Goal: Task Accomplishment & Management: Manage account settings

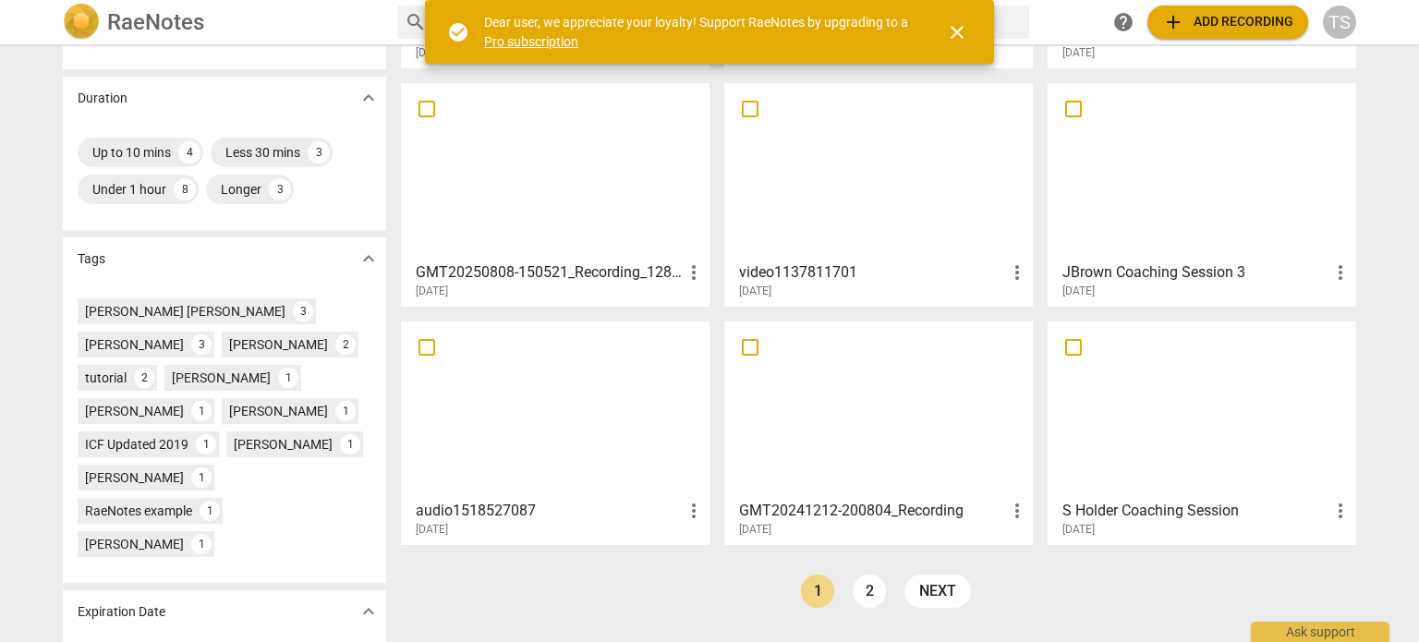
scroll to position [395, 0]
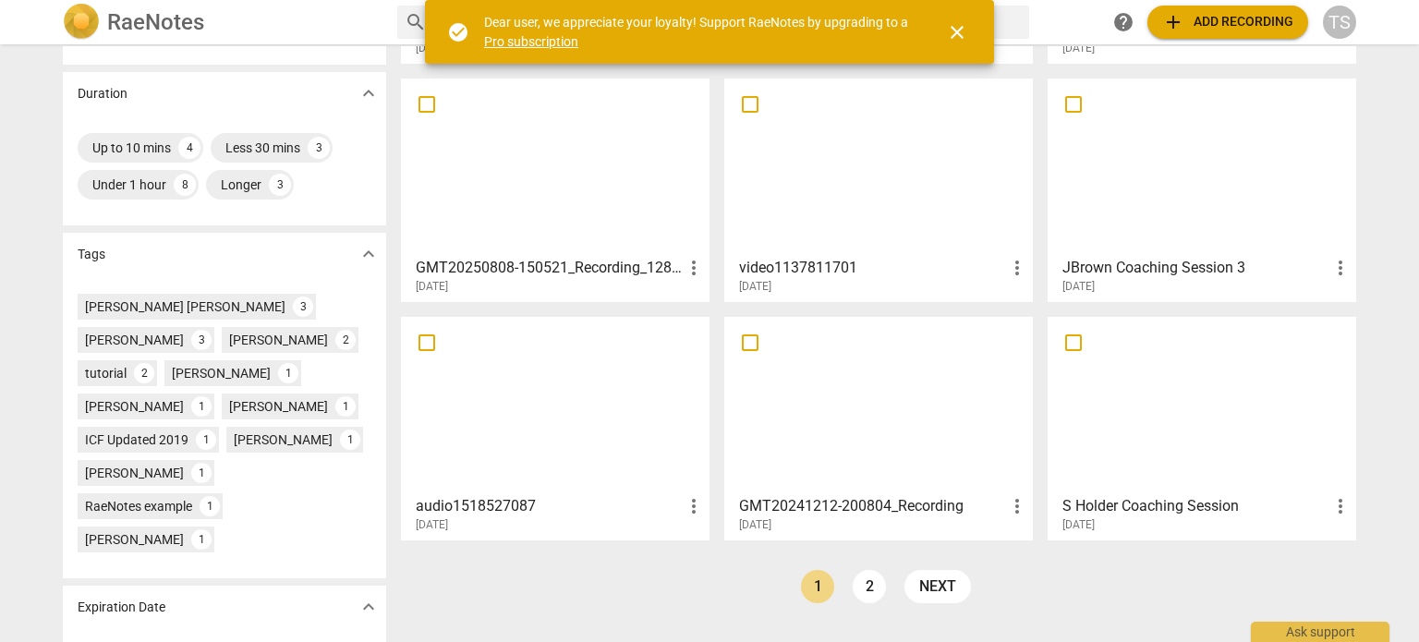
click at [1341, 502] on span "more_vert" at bounding box center [1341, 506] width 22 height 22
click at [1342, 558] on li "Delete" at bounding box center [1362, 550] width 70 height 44
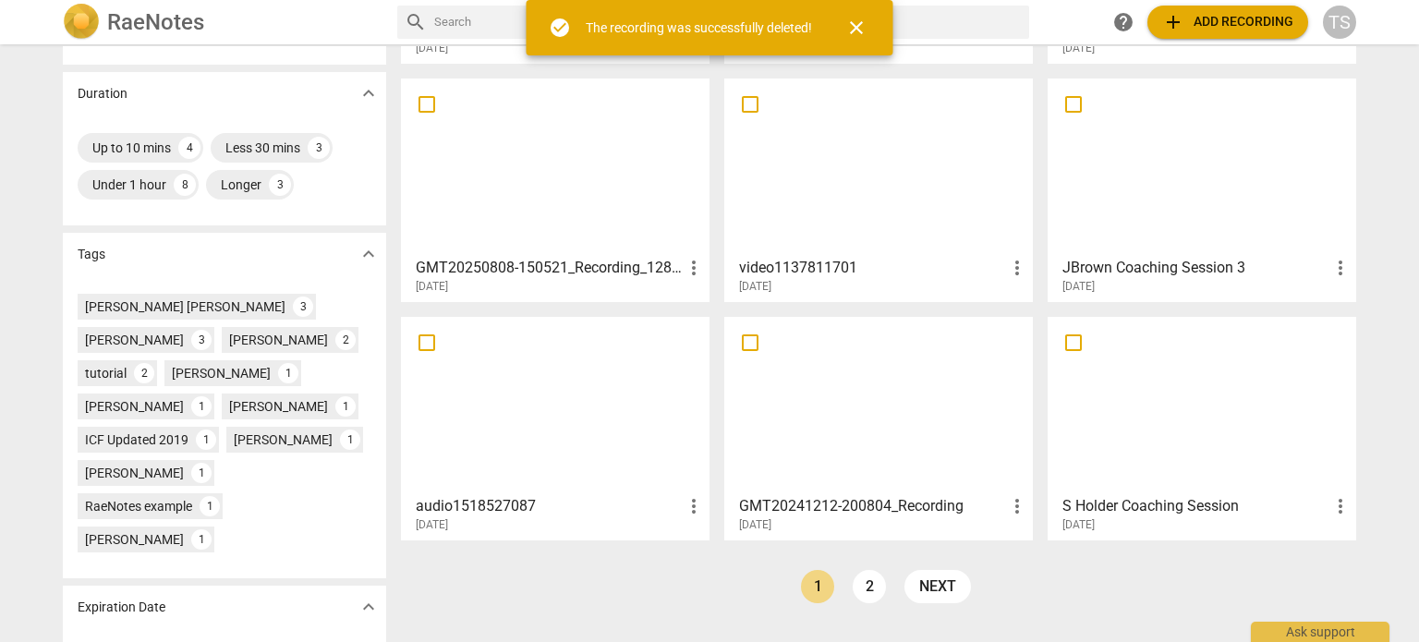
scroll to position [0, 0]
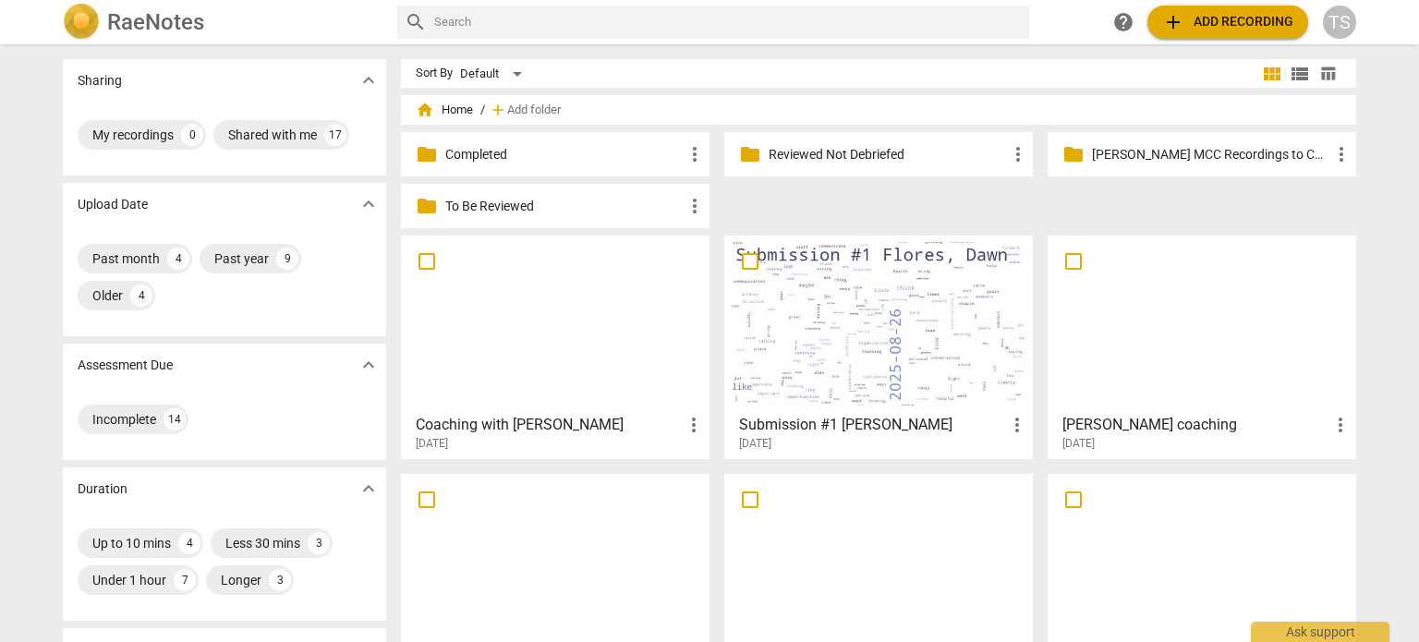
click at [485, 356] on div at bounding box center [555, 324] width 296 height 164
click at [691, 424] on span "more_vert" at bounding box center [694, 425] width 22 height 22
click at [510, 415] on div at bounding box center [709, 321] width 1419 height 642
click at [645, 204] on p "To Be Reviewed" at bounding box center [564, 206] width 238 height 19
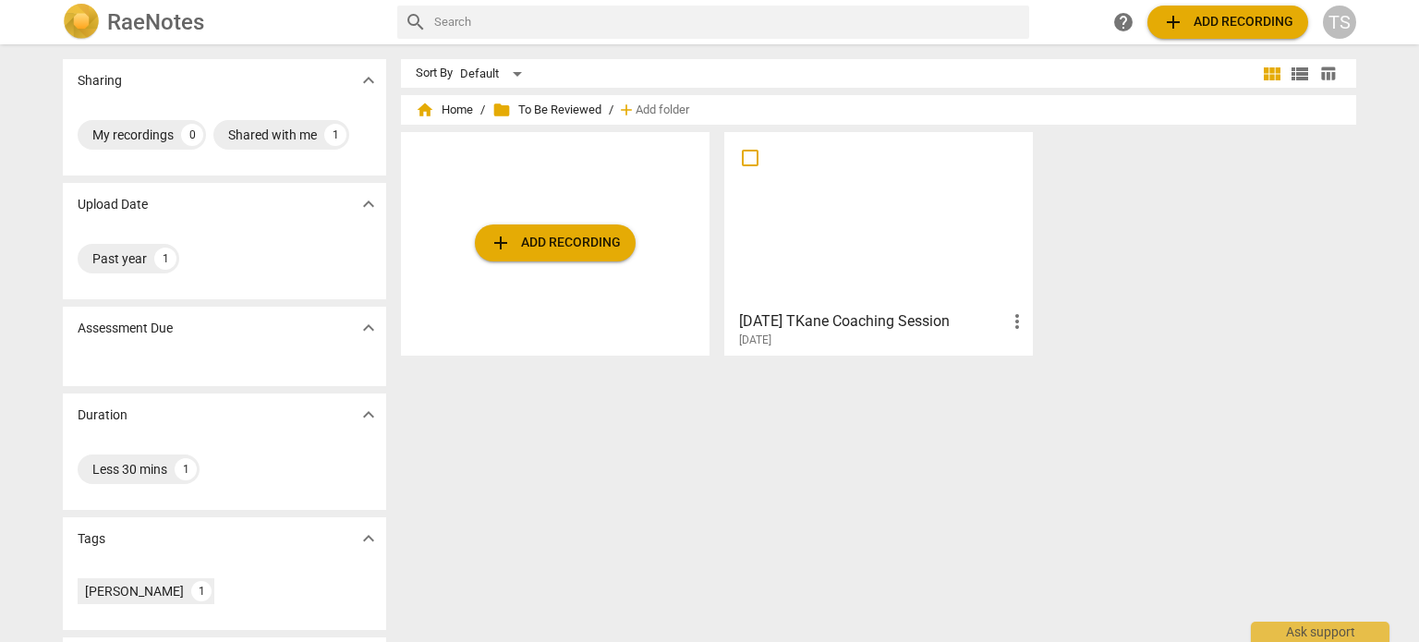
click at [1013, 319] on span "more_vert" at bounding box center [1017, 321] width 22 height 22
click at [1024, 369] on li "Delete" at bounding box center [1038, 366] width 70 height 44
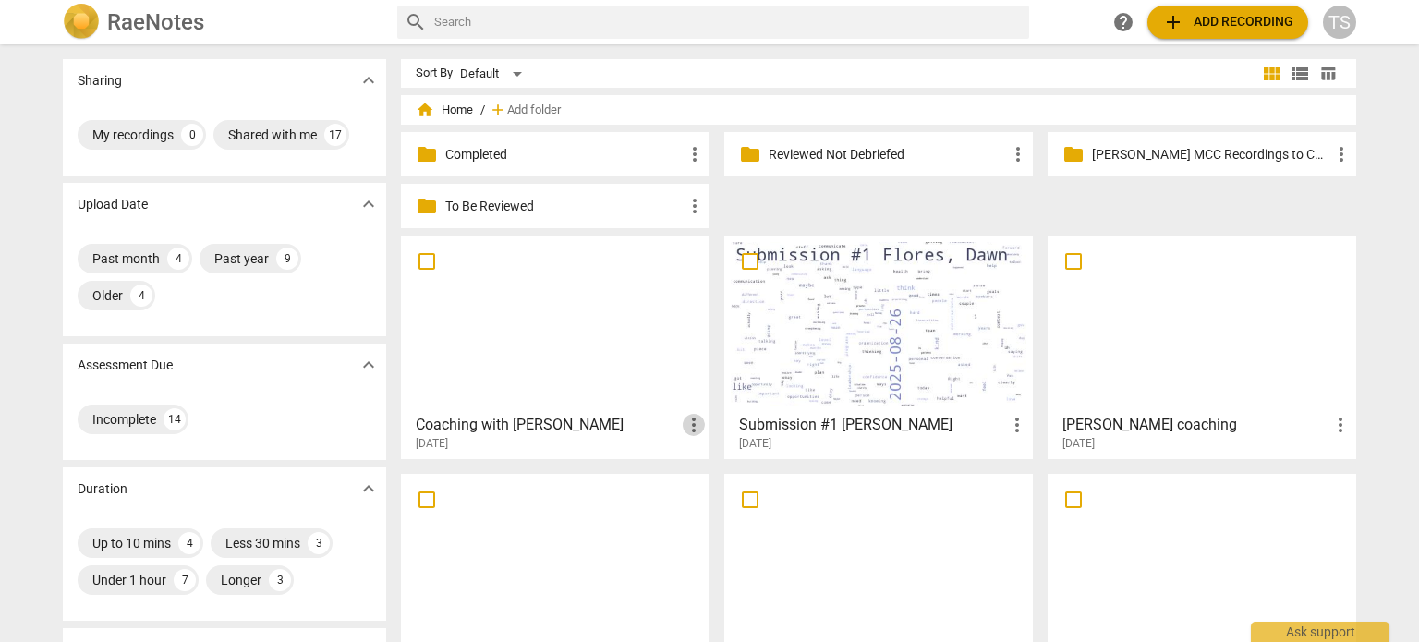
click at [693, 426] on span "more_vert" at bounding box center [694, 425] width 22 height 22
click at [693, 426] on li "Move" at bounding box center [715, 425] width 70 height 44
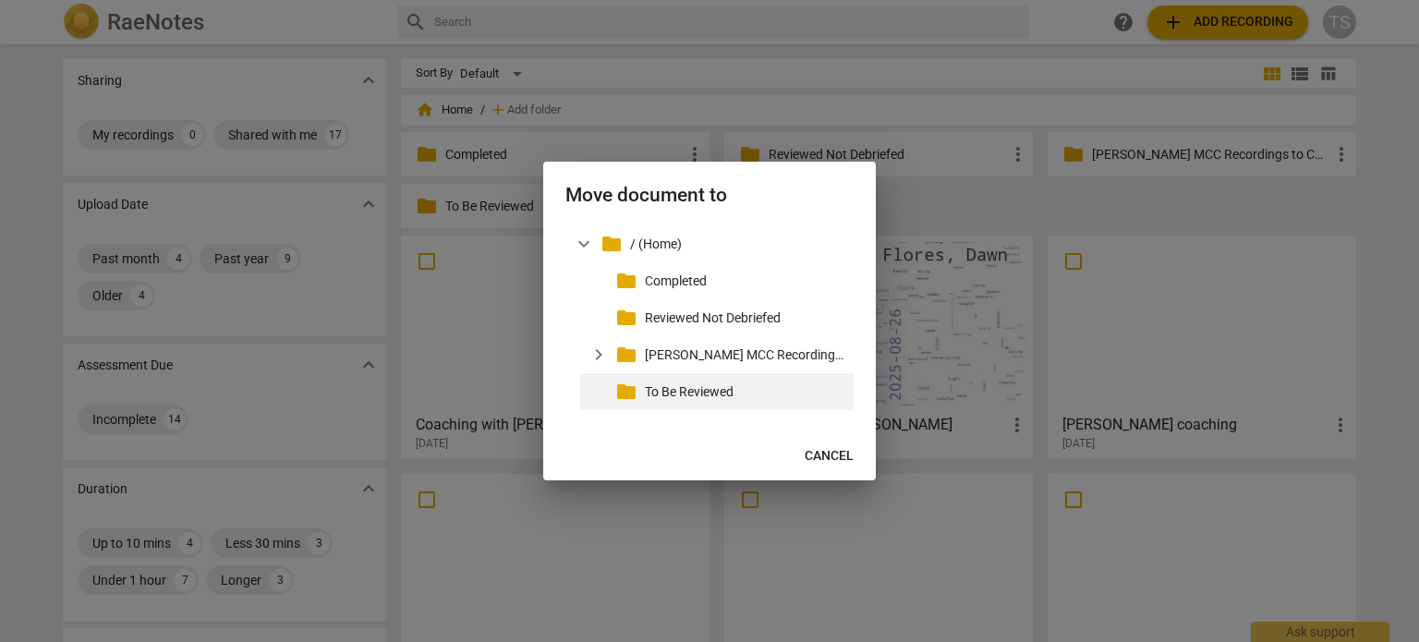
click at [697, 389] on p "To Be Reviewed" at bounding box center [745, 392] width 201 height 19
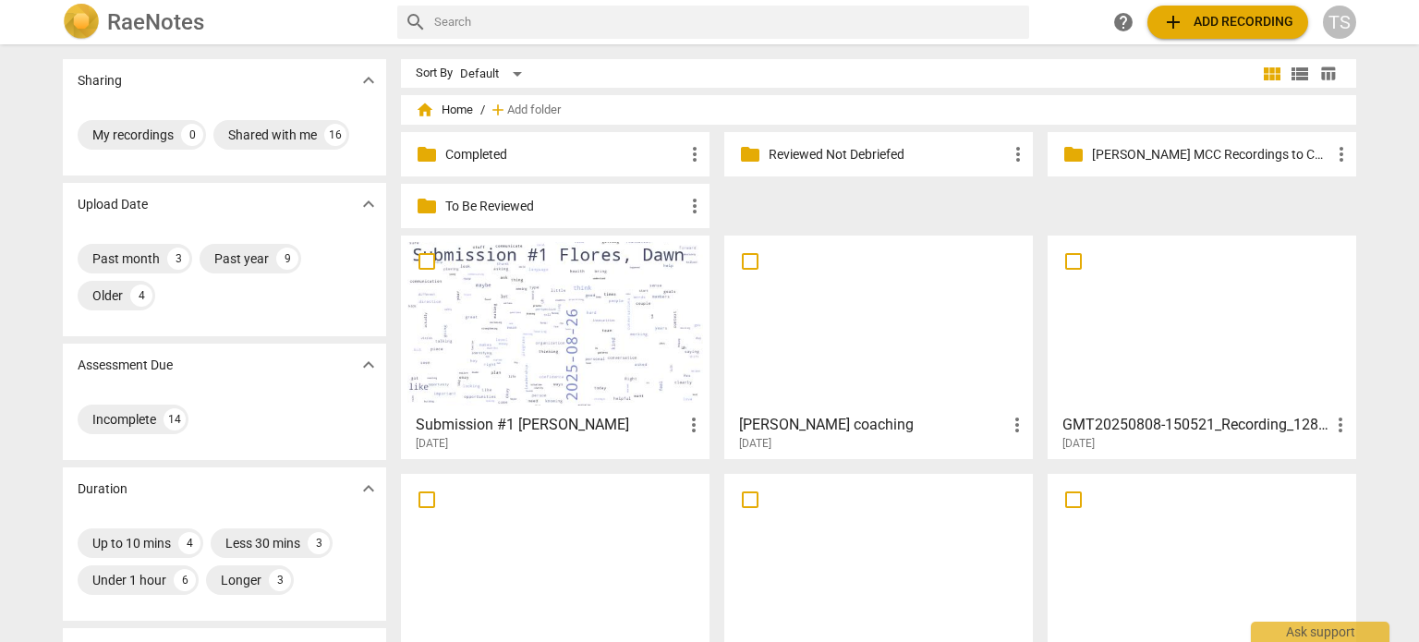
click at [1015, 417] on span "more_vert" at bounding box center [1017, 425] width 22 height 22
click at [1021, 432] on li "Move" at bounding box center [1038, 425] width 70 height 44
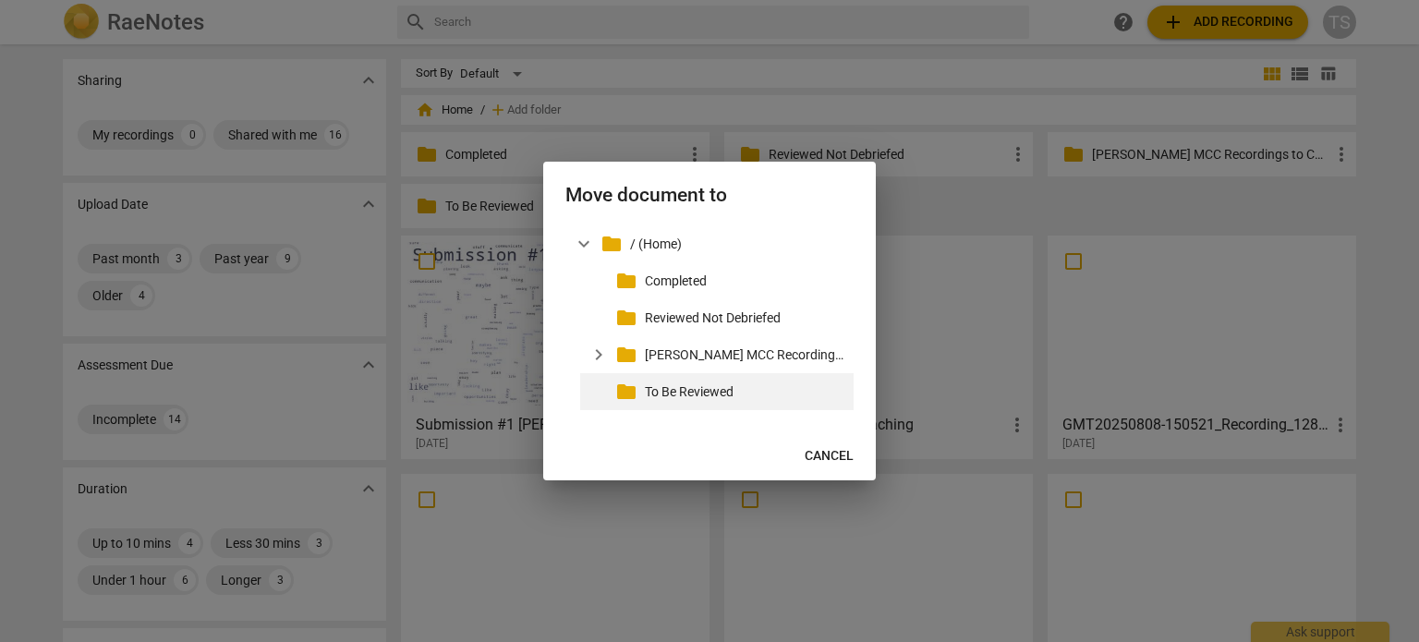
click at [717, 394] on p "To Be Reviewed" at bounding box center [745, 392] width 201 height 19
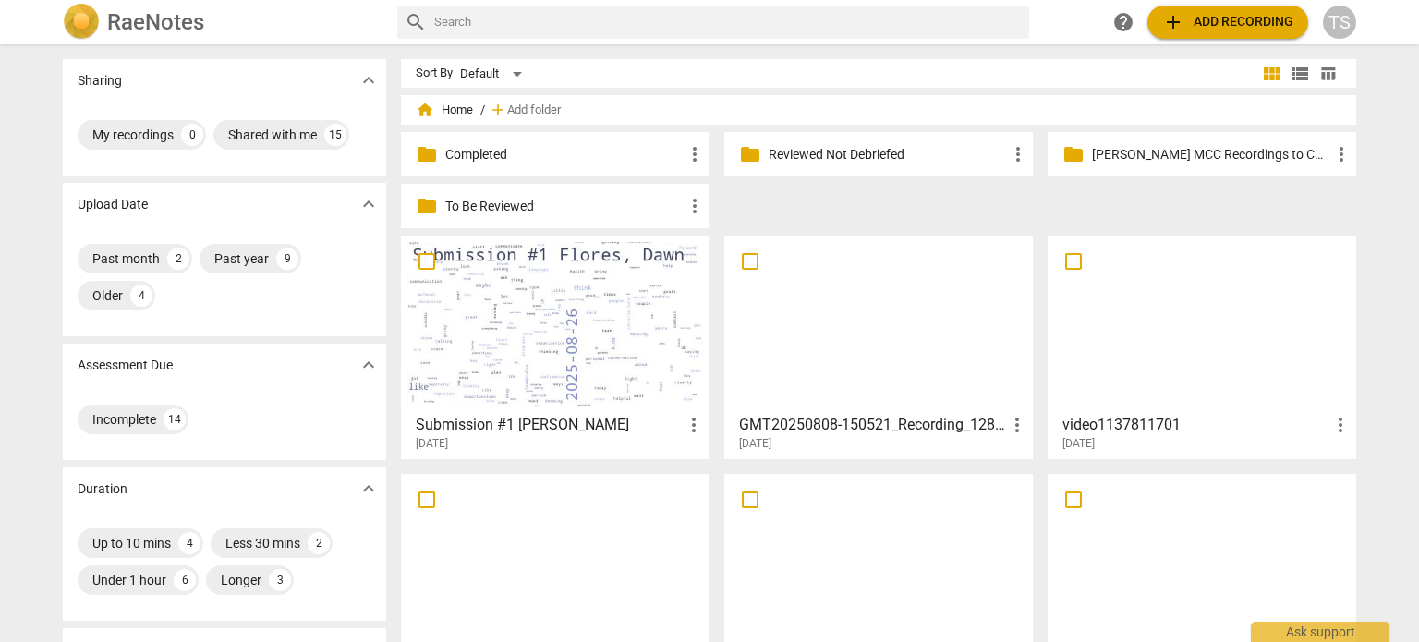
click at [690, 431] on span "more_vert" at bounding box center [694, 425] width 22 height 22
click at [704, 420] on li "Move" at bounding box center [715, 425] width 70 height 44
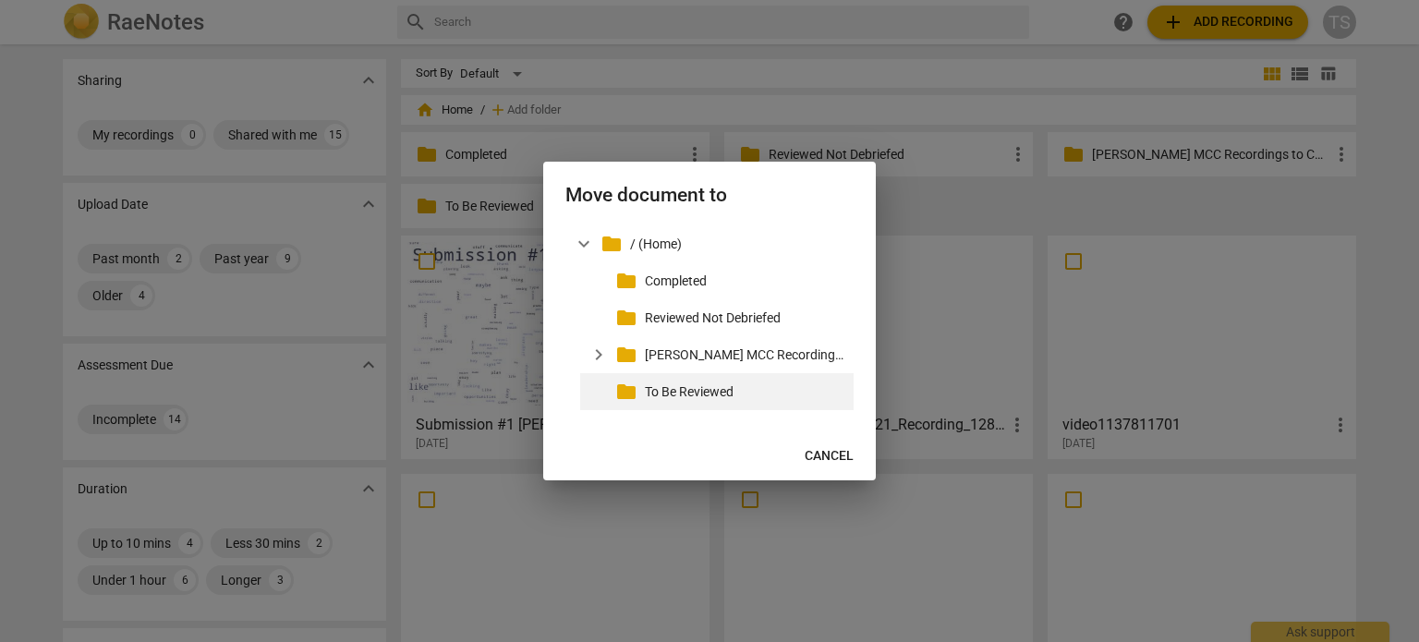
click at [708, 390] on p "To Be Reviewed" at bounding box center [745, 392] width 201 height 19
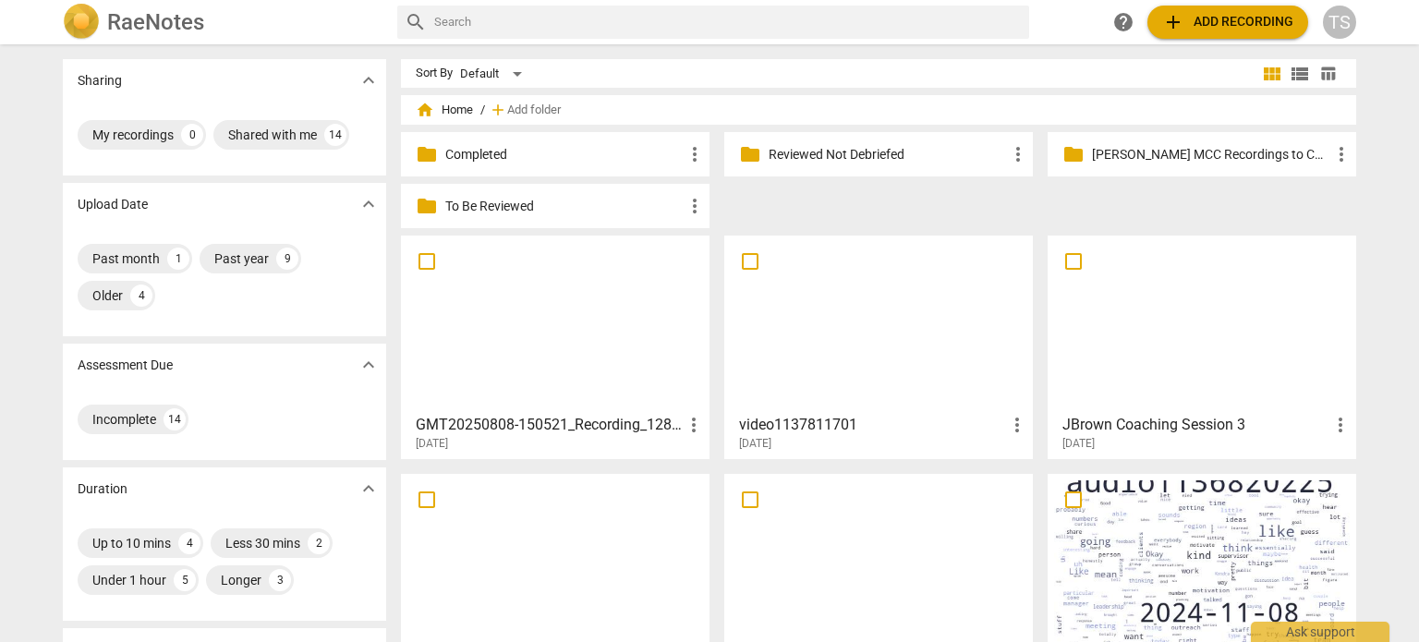
click at [1338, 425] on span "more_vert" at bounding box center [1341, 425] width 22 height 22
click at [1346, 468] on li "Delete" at bounding box center [1362, 469] width 70 height 44
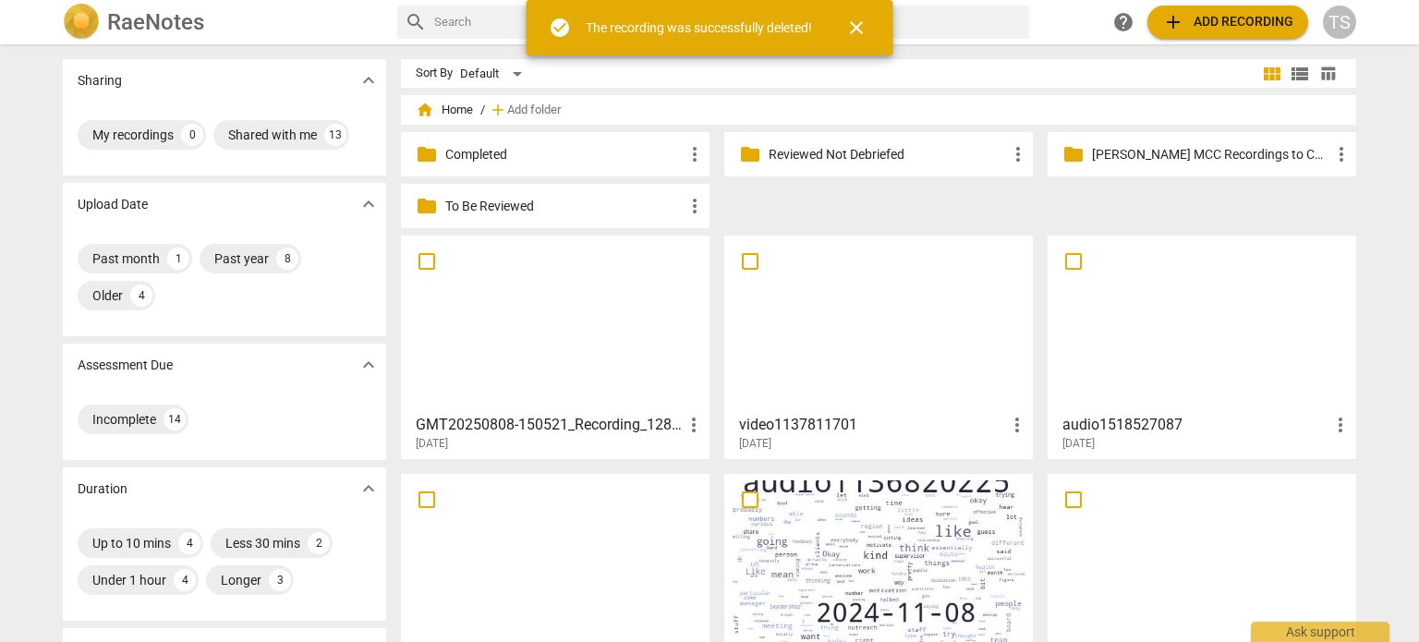
click at [1238, 333] on div at bounding box center [1202, 324] width 296 height 164
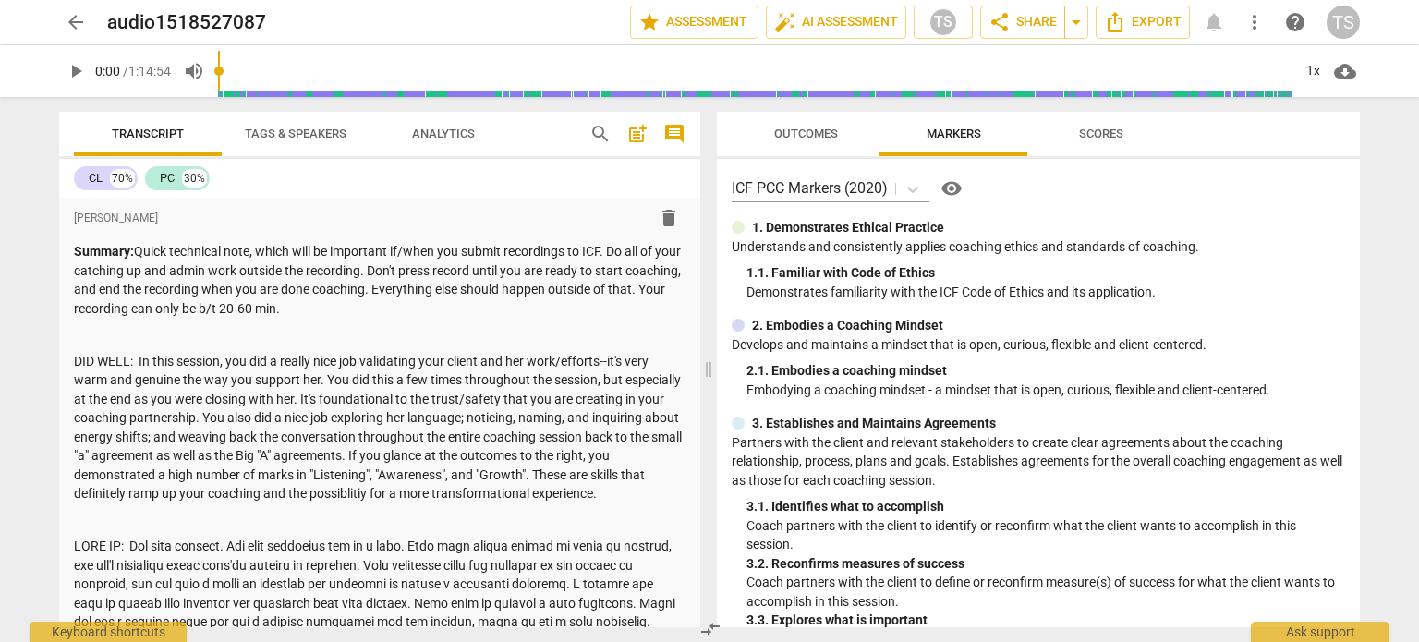
click at [74, 18] on span "arrow_back" at bounding box center [76, 22] width 22 height 22
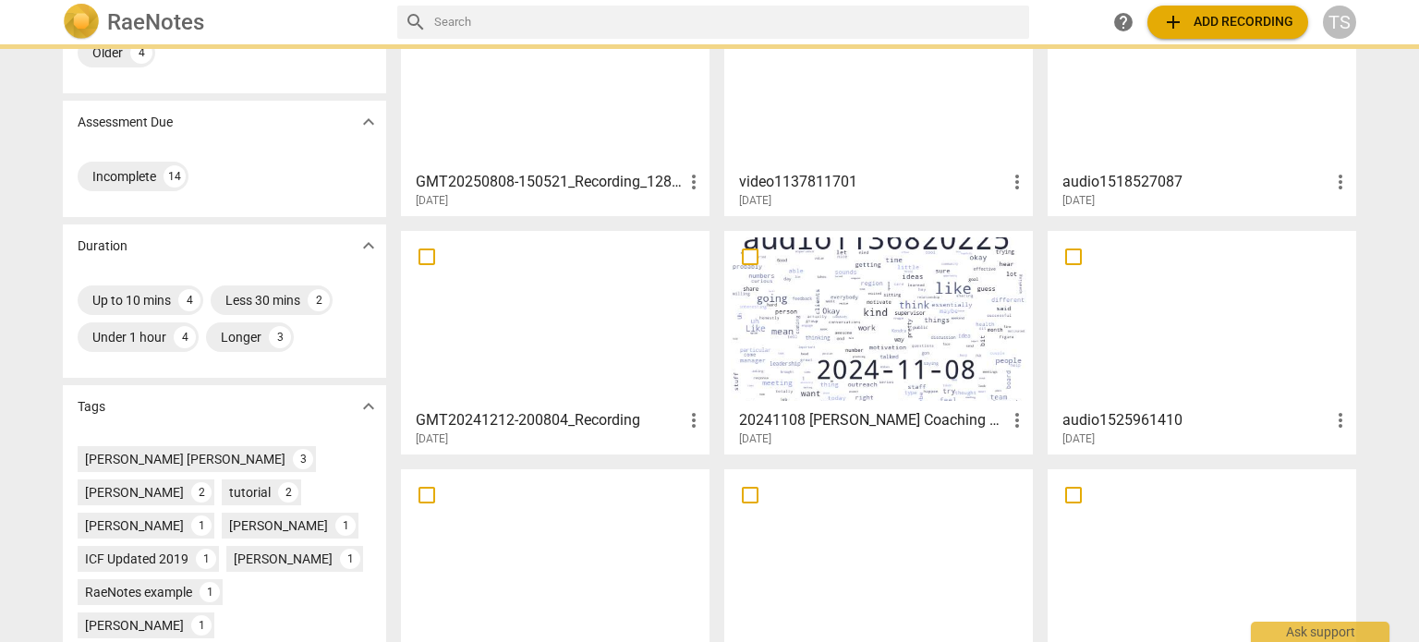
scroll to position [252, 0]
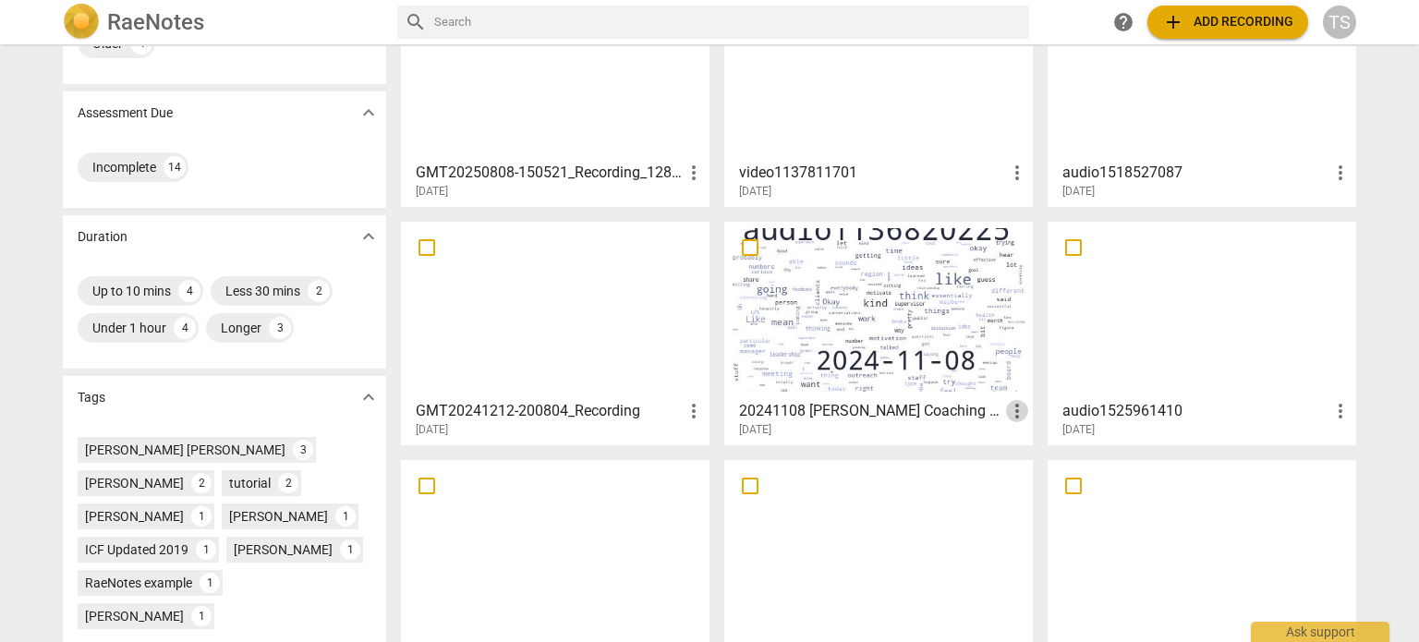
click at [1013, 412] on span "more_vert" at bounding box center [1017, 411] width 22 height 22
click at [1025, 452] on li "Delete" at bounding box center [1038, 454] width 70 height 44
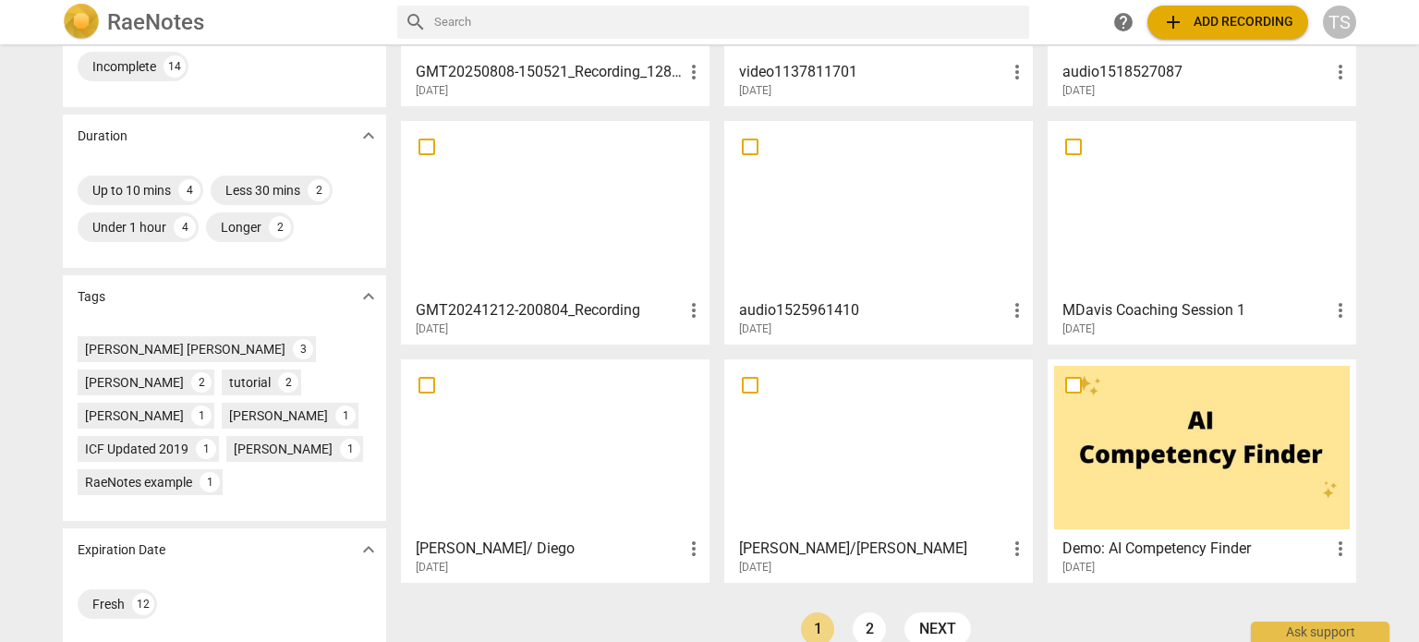
scroll to position [380, 0]
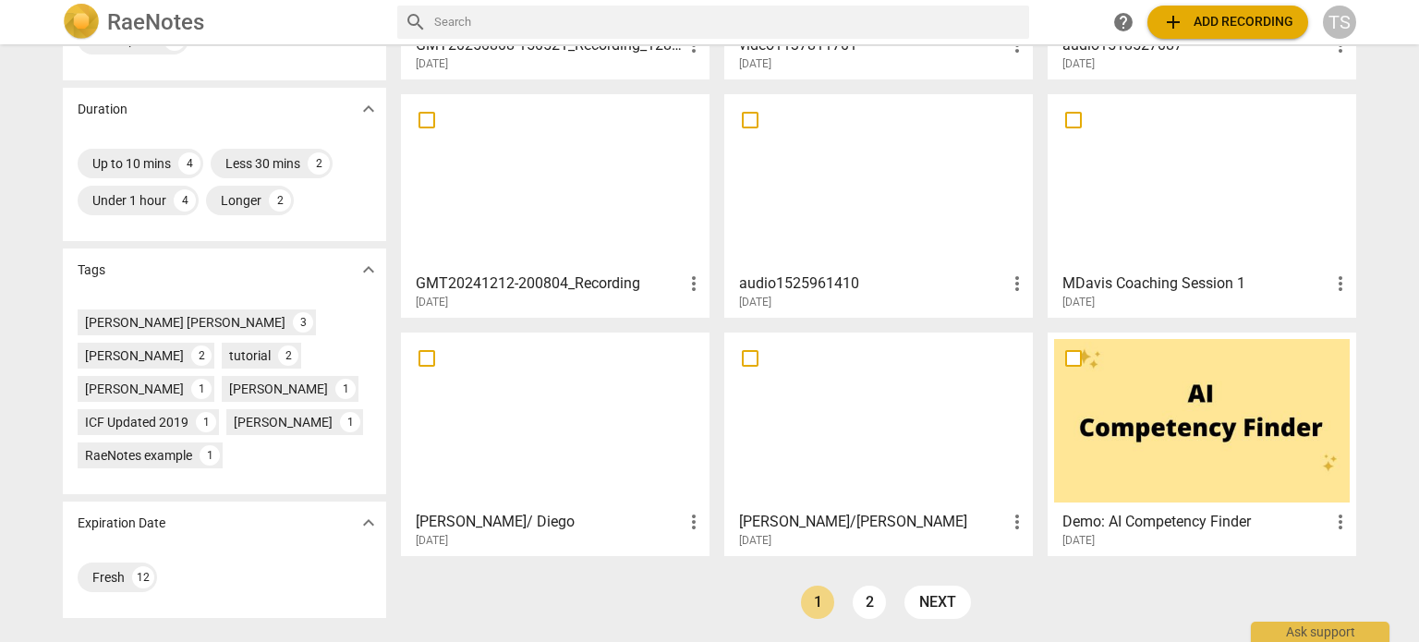
click at [687, 519] on span "more_vert" at bounding box center [694, 522] width 22 height 22
click at [704, 568] on li "Delete" at bounding box center [715, 565] width 70 height 44
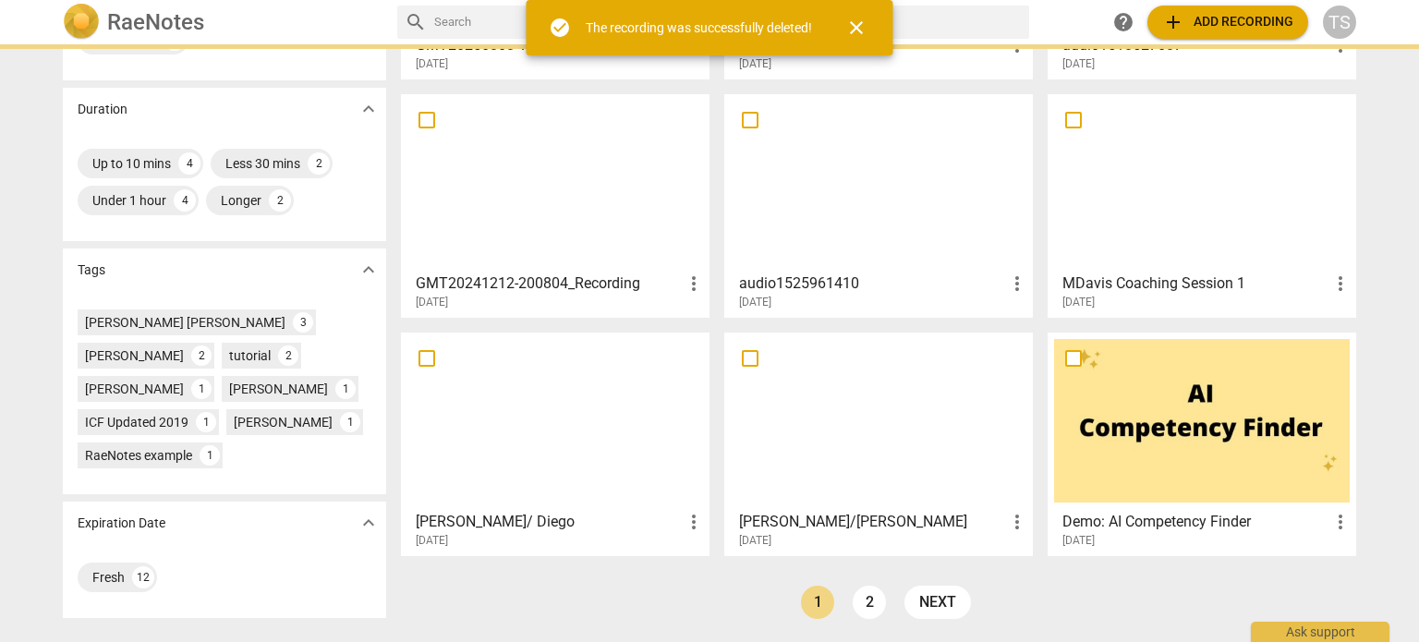
scroll to position [0, 0]
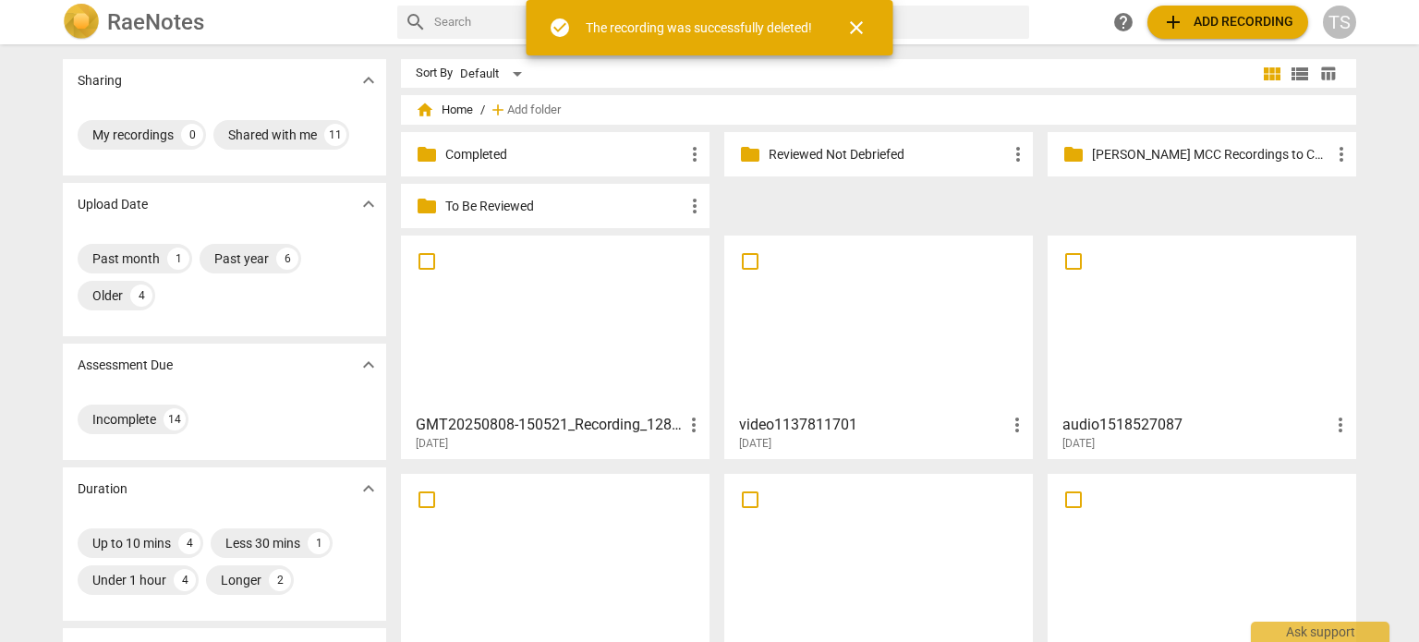
click at [588, 350] on div at bounding box center [555, 324] width 296 height 164
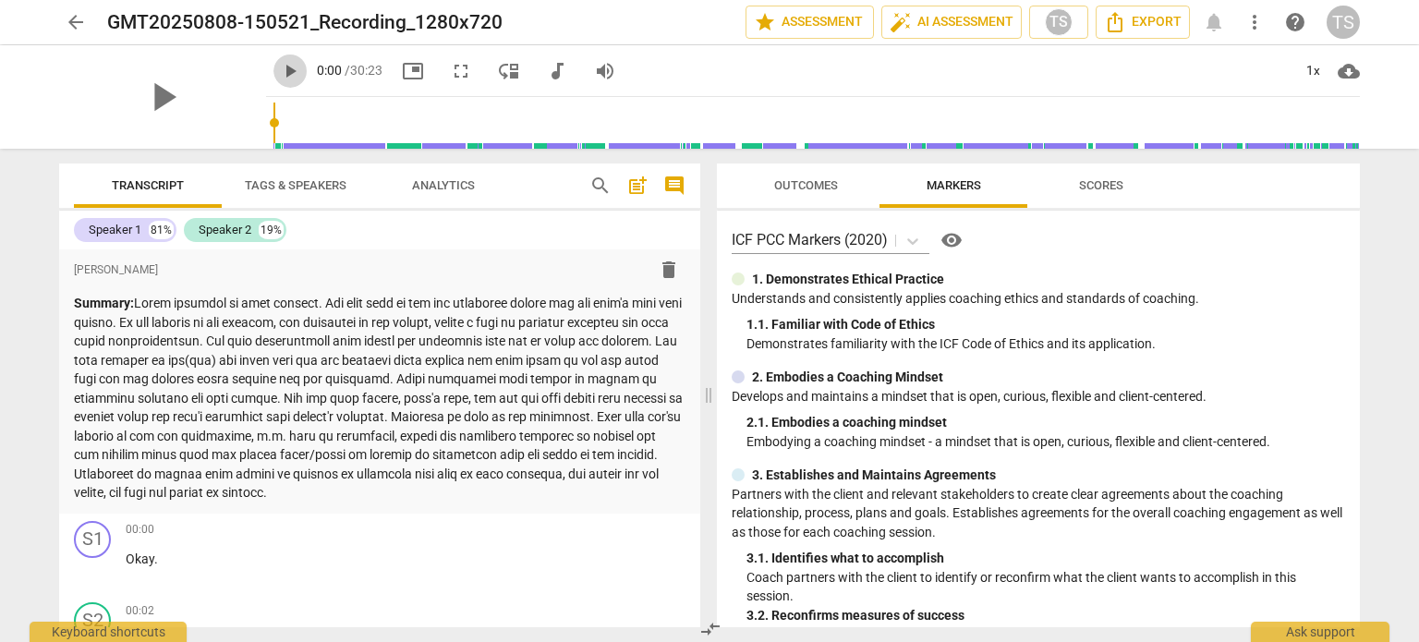
click at [279, 69] on span "play_arrow" at bounding box center [290, 71] width 22 height 22
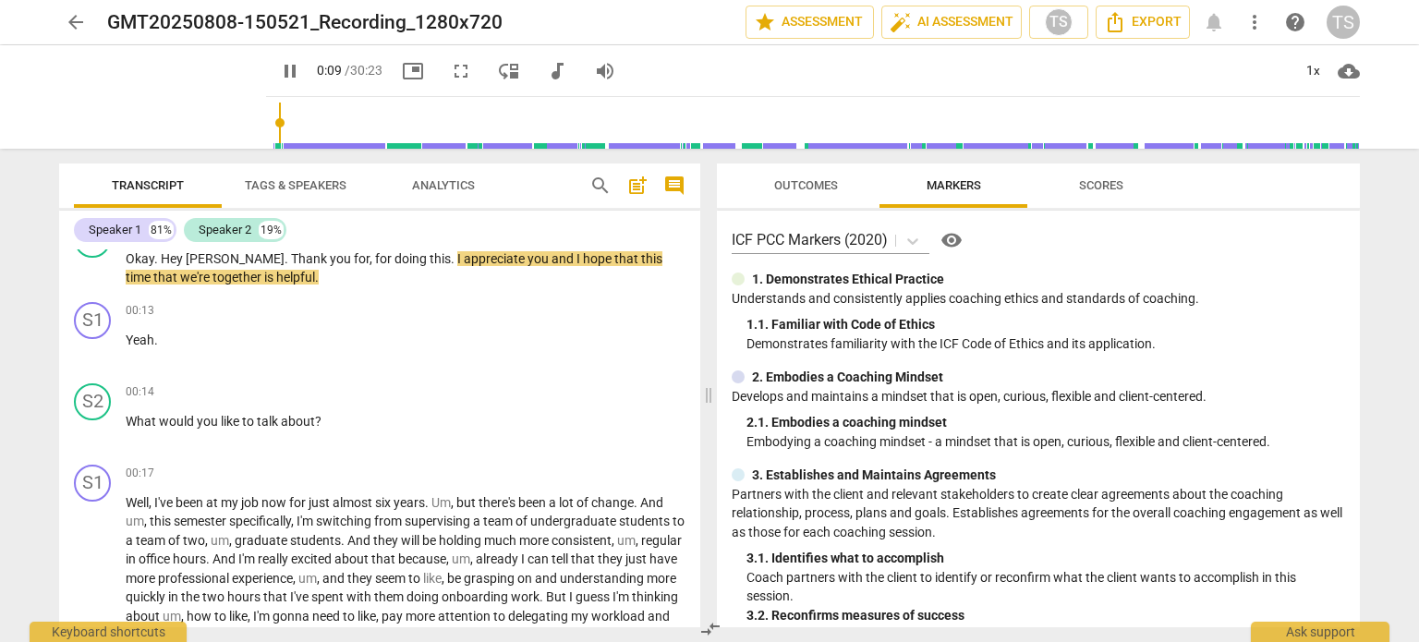
type input "10"
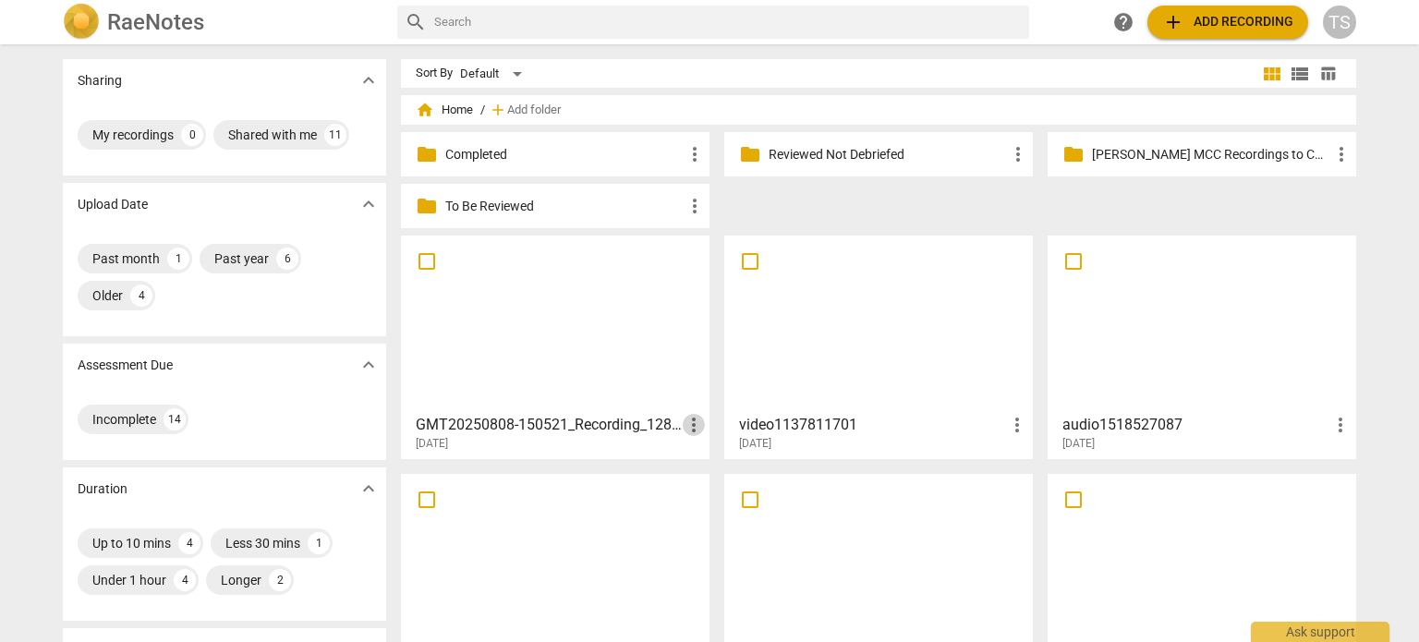
click at [687, 424] on span "more_vert" at bounding box center [694, 425] width 22 height 22
click at [695, 422] on li "Move" at bounding box center [715, 425] width 70 height 44
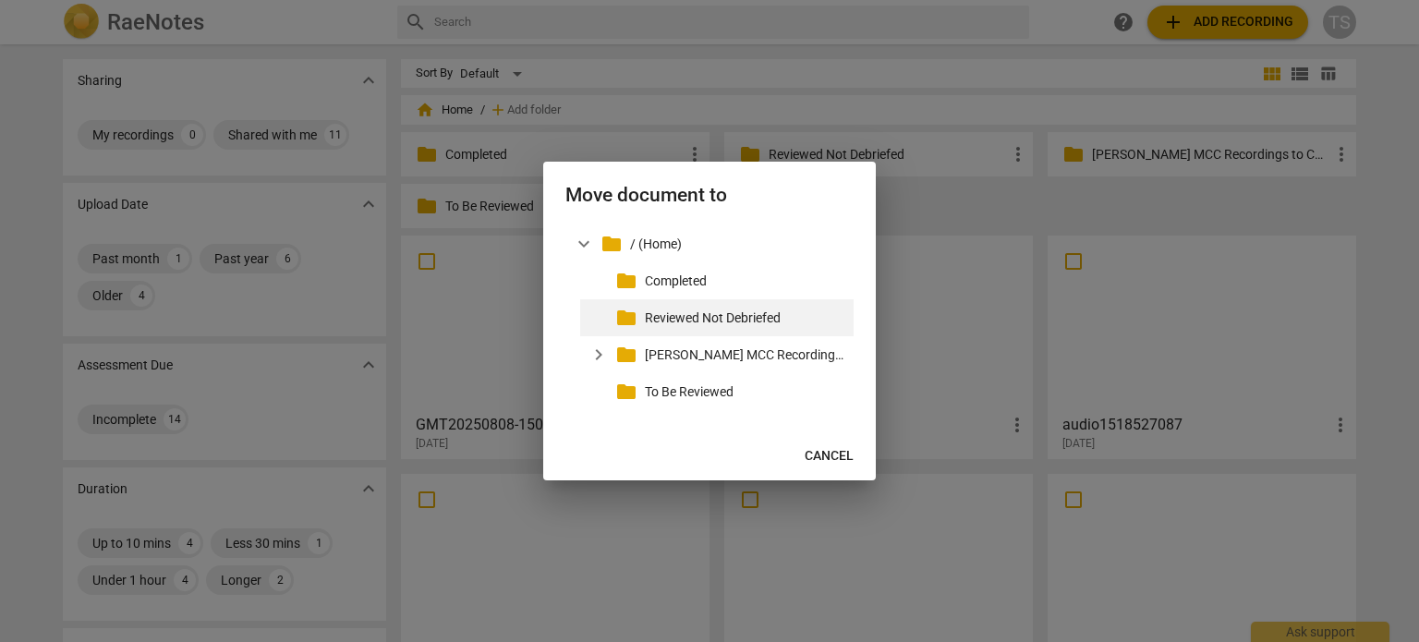
click at [699, 312] on p "Reviewed Not Debriefed" at bounding box center [745, 318] width 201 height 19
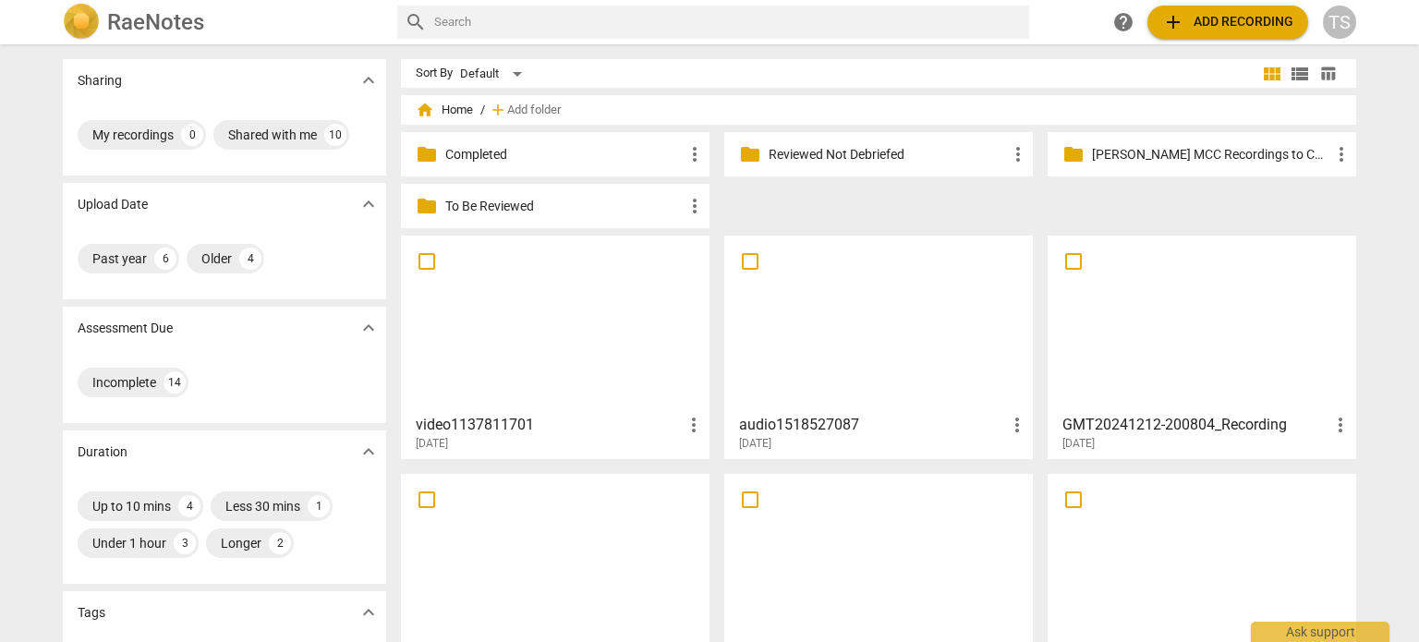
click at [909, 359] on div at bounding box center [879, 324] width 296 height 164
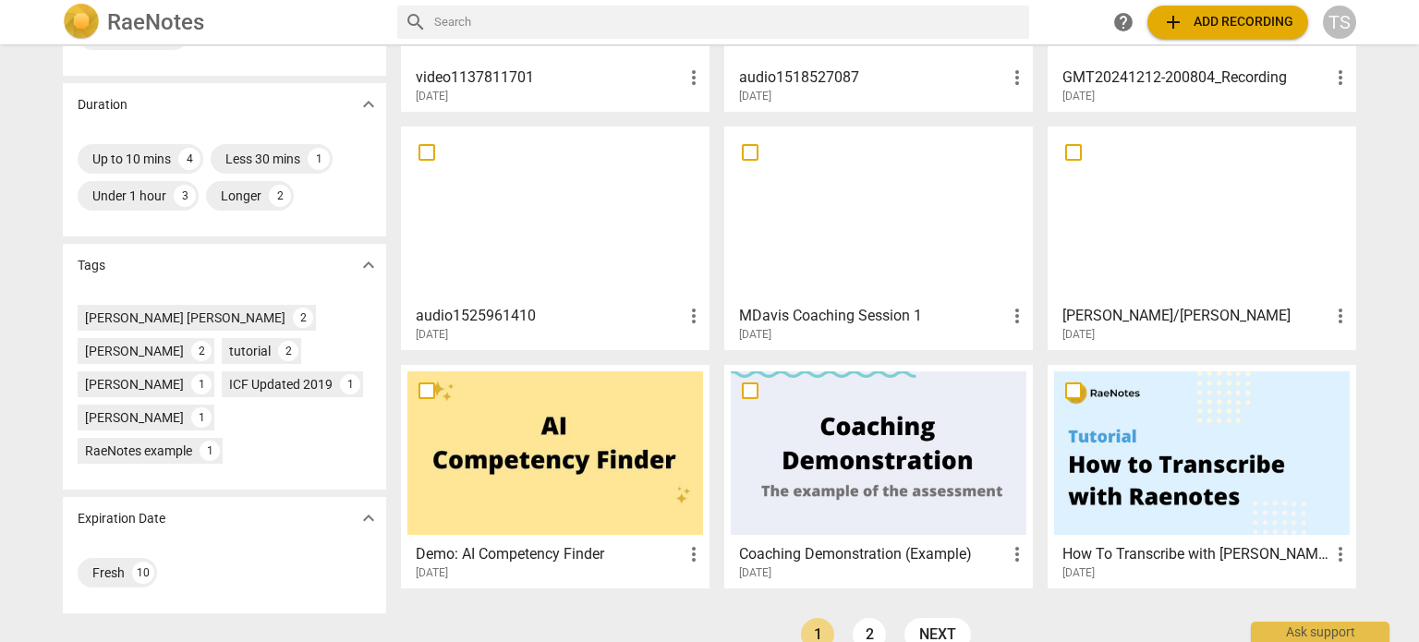
scroll to position [347, 0]
click at [1331, 315] on span "more_vert" at bounding box center [1341, 316] width 22 height 22
click at [1345, 361] on li "Delete" at bounding box center [1362, 359] width 70 height 44
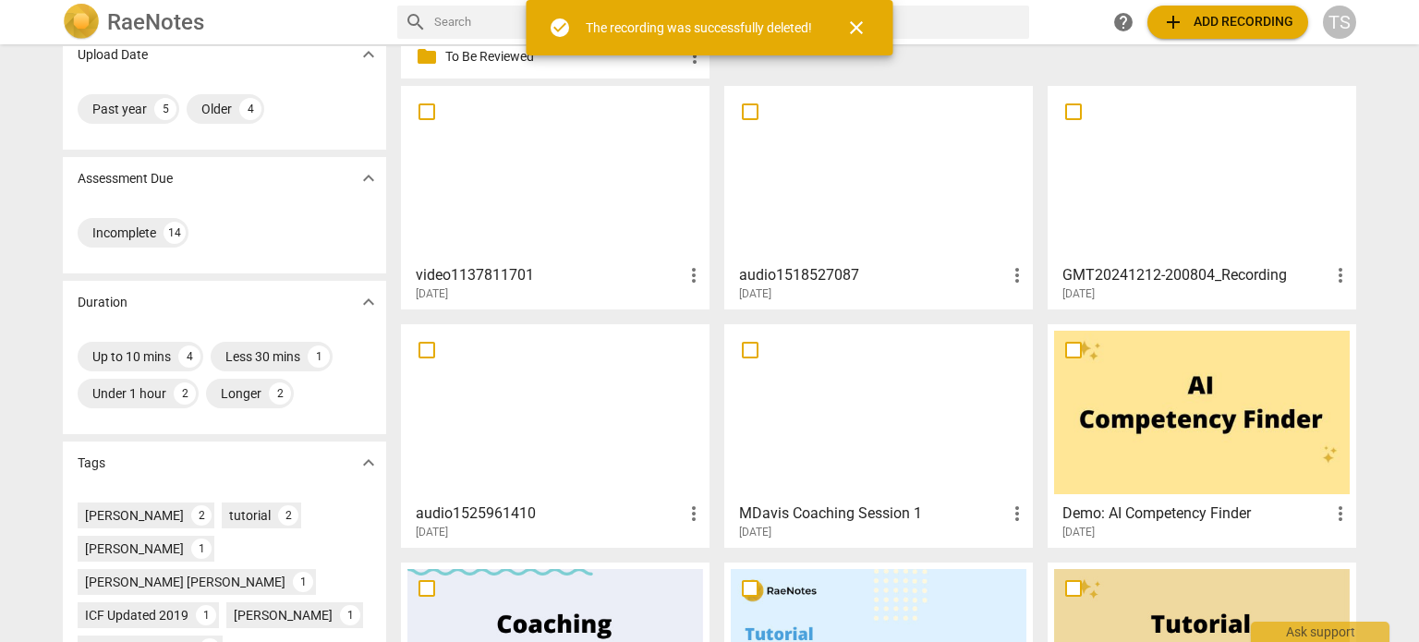
scroll to position [203, 0]
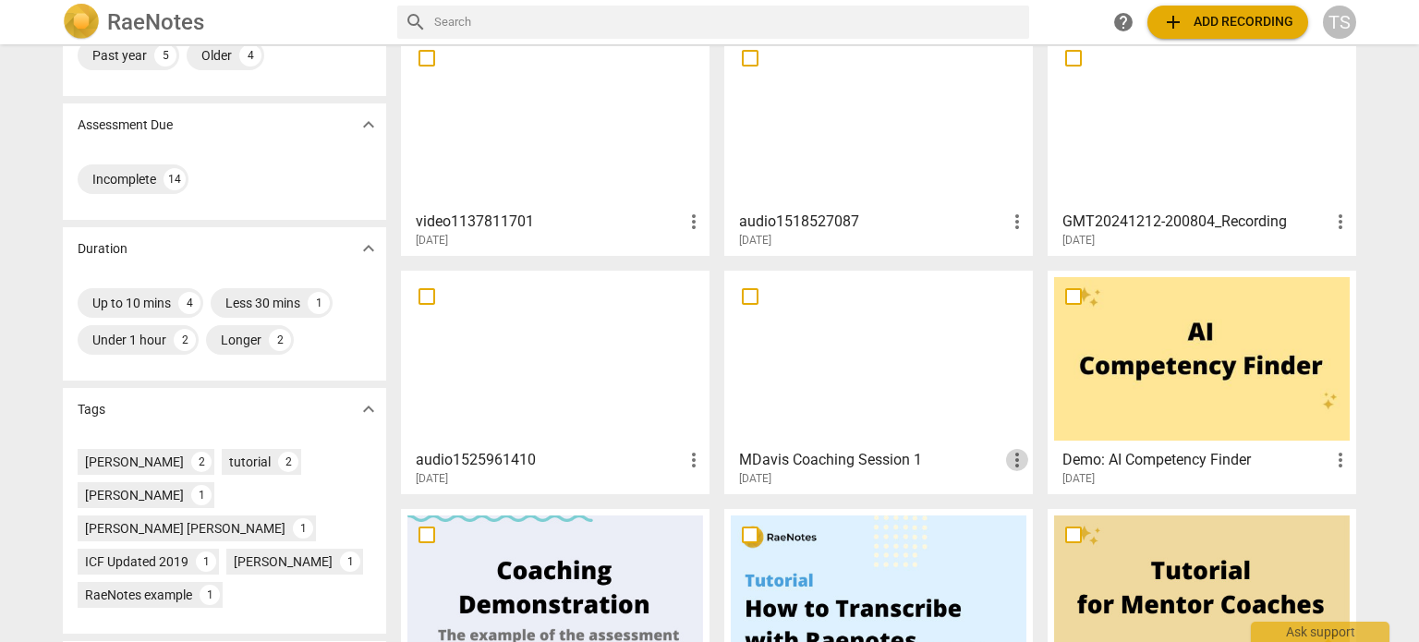
click at [1016, 461] on span "more_vert" at bounding box center [1017, 460] width 22 height 22
click at [1033, 503] on li "Delete" at bounding box center [1038, 503] width 70 height 44
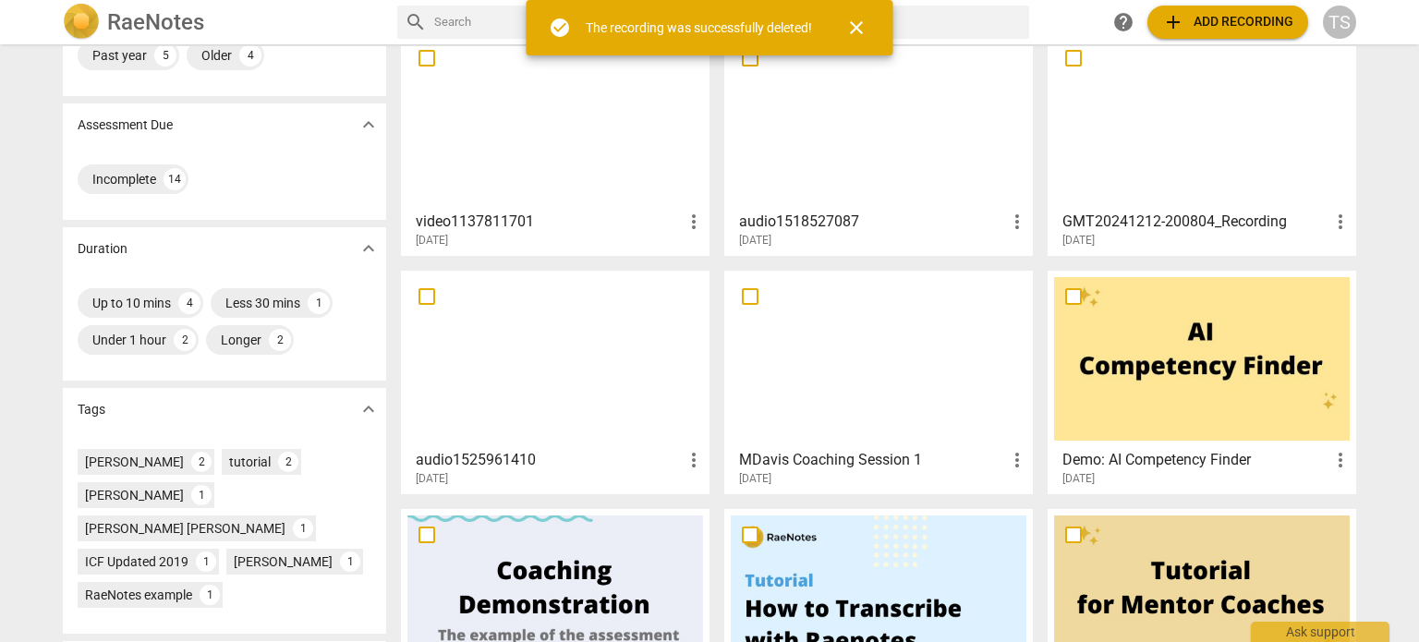
scroll to position [0, 0]
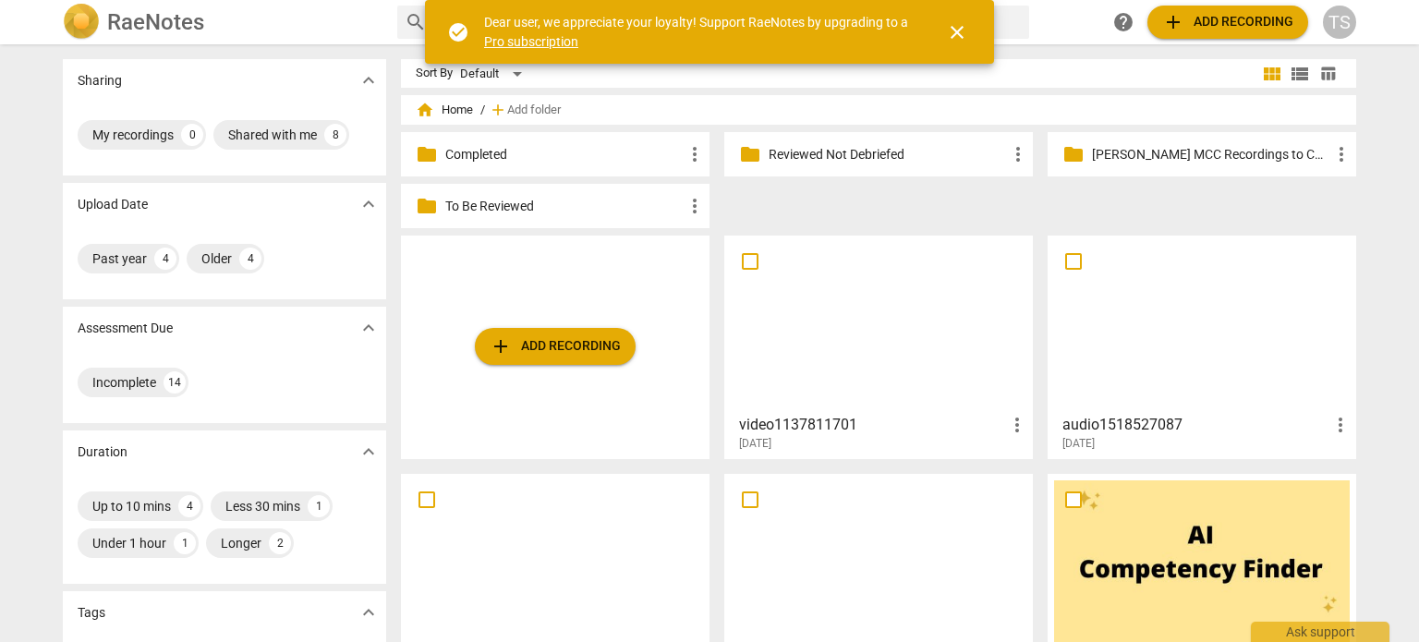
click at [570, 210] on p "To Be Reviewed" at bounding box center [564, 206] width 238 height 19
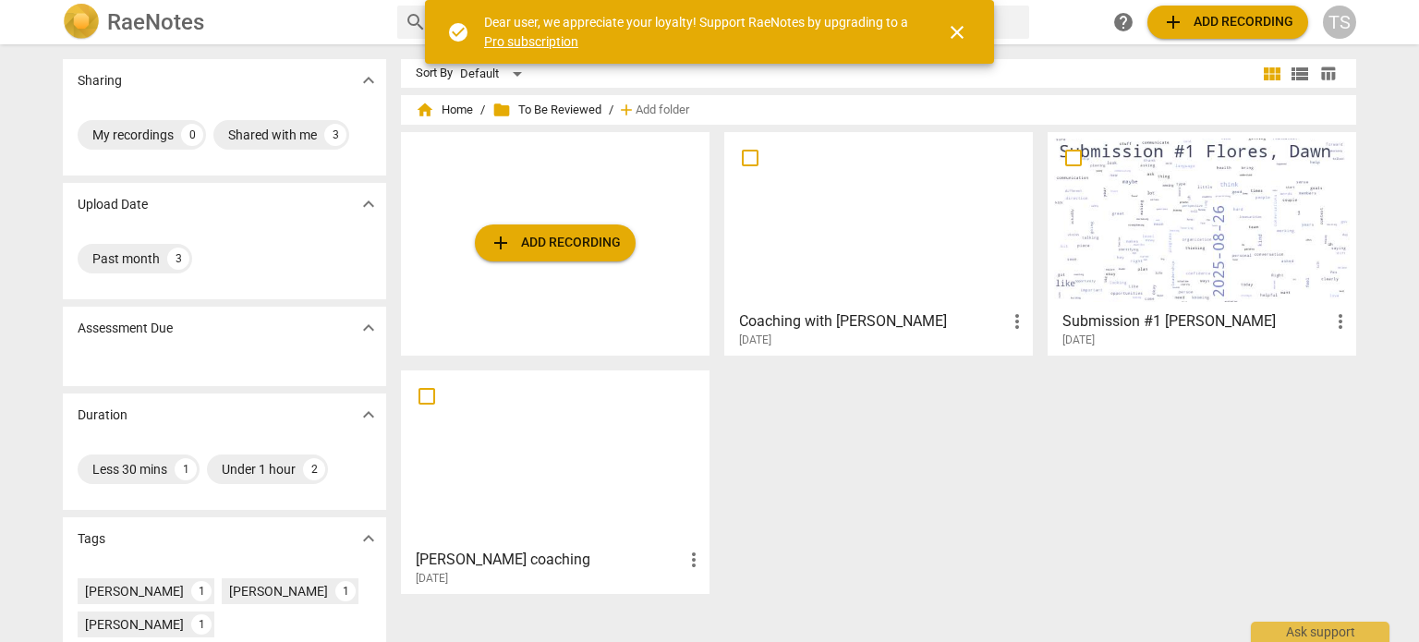
click at [1185, 247] on div at bounding box center [1202, 221] width 296 height 164
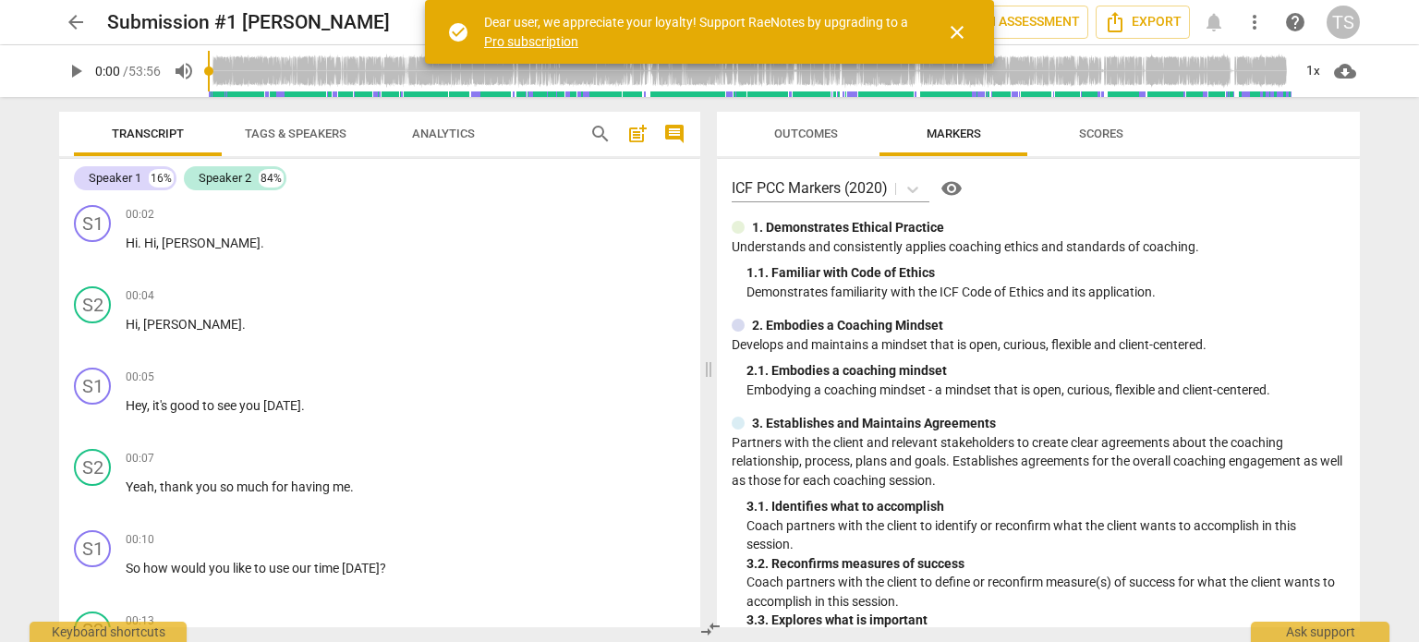
click at [669, 136] on span "comment" at bounding box center [674, 134] width 22 height 22
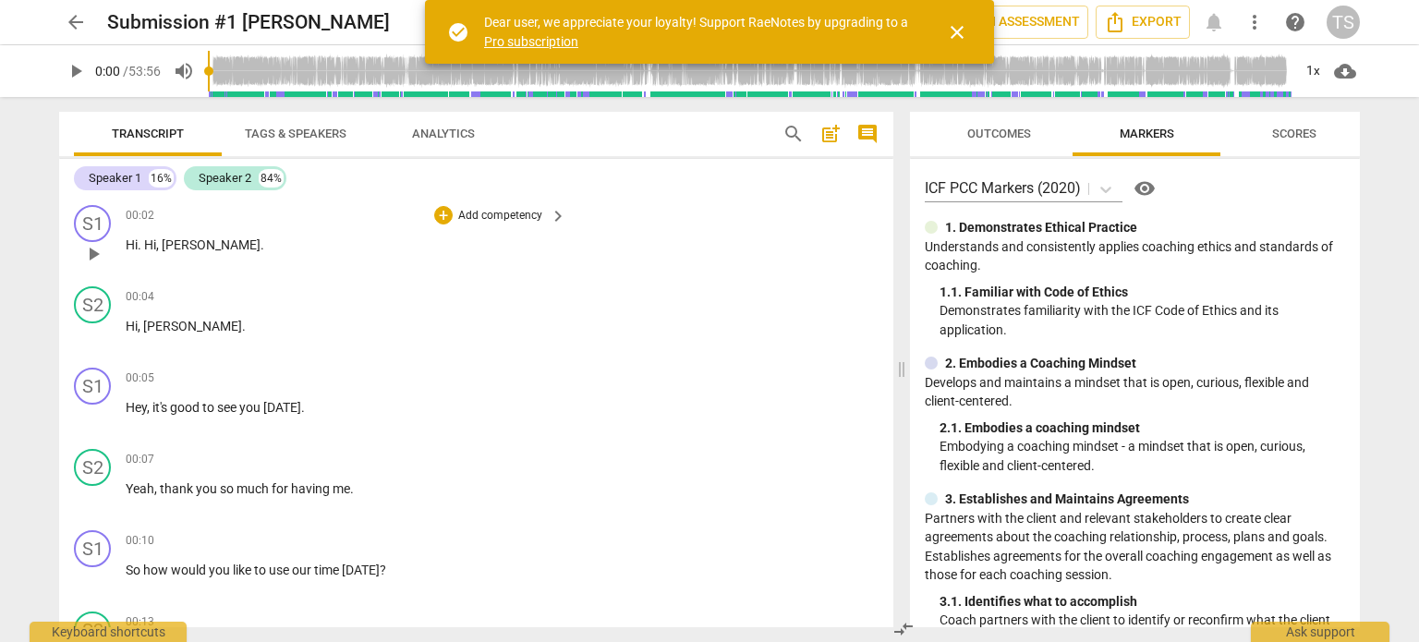
drag, startPoint x: 894, startPoint y: 203, endPoint x: 883, endPoint y: 234, distance: 32.1
click at [883, 234] on div "Transcript Tags & Speakers Analytics search post_add comment Speaker 1 16% Spea…" at bounding box center [472, 369] width 857 height 545
click at [954, 31] on span "close" at bounding box center [957, 32] width 22 height 22
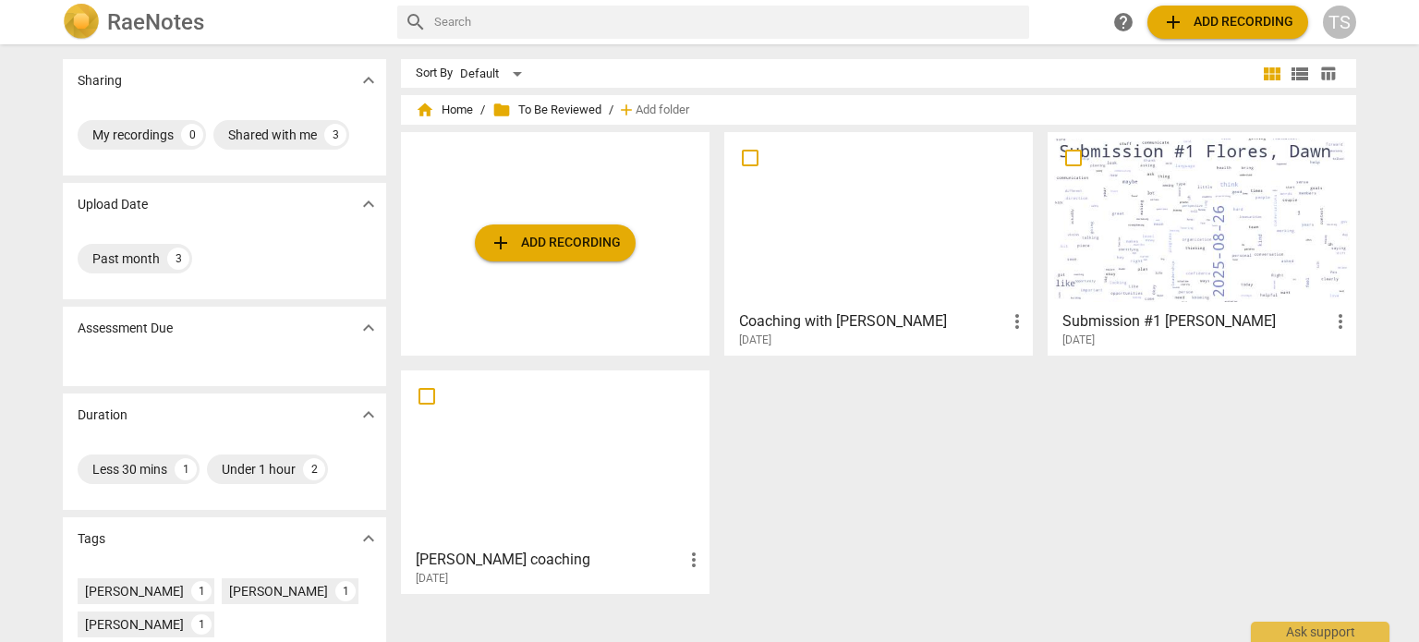
click at [626, 461] on div at bounding box center [555, 459] width 296 height 164
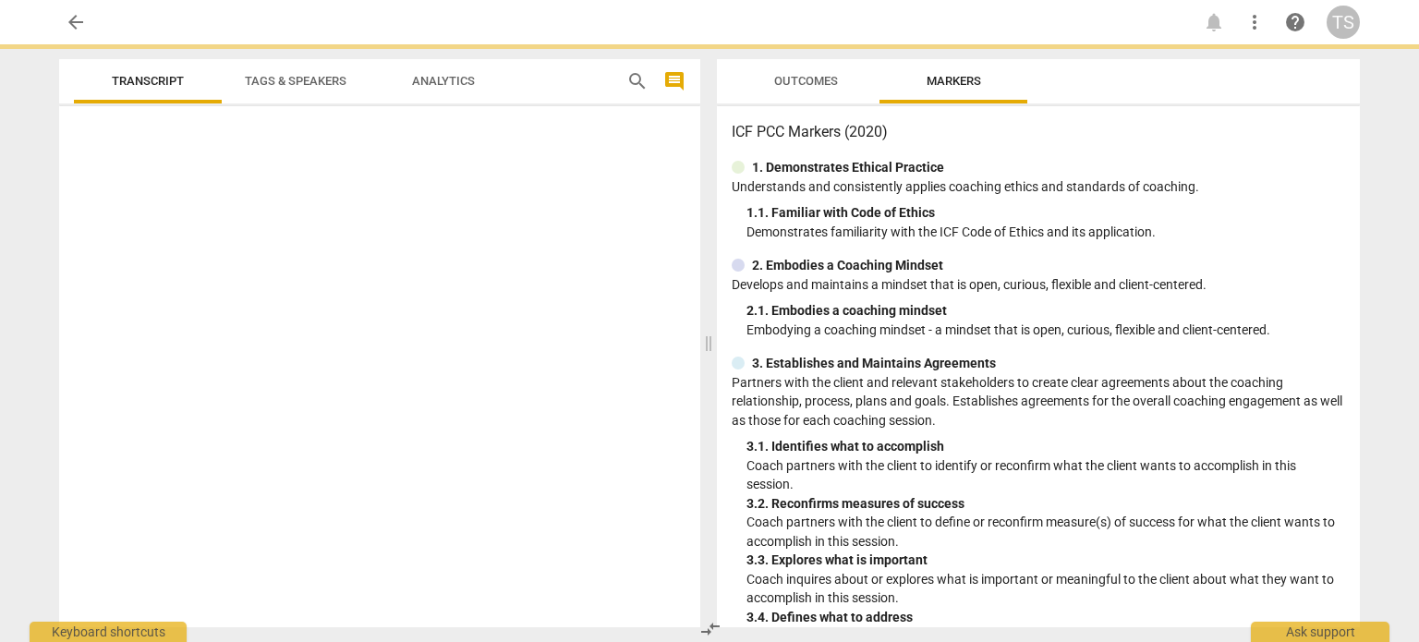
click at [626, 461] on div at bounding box center [379, 371] width 641 height 514
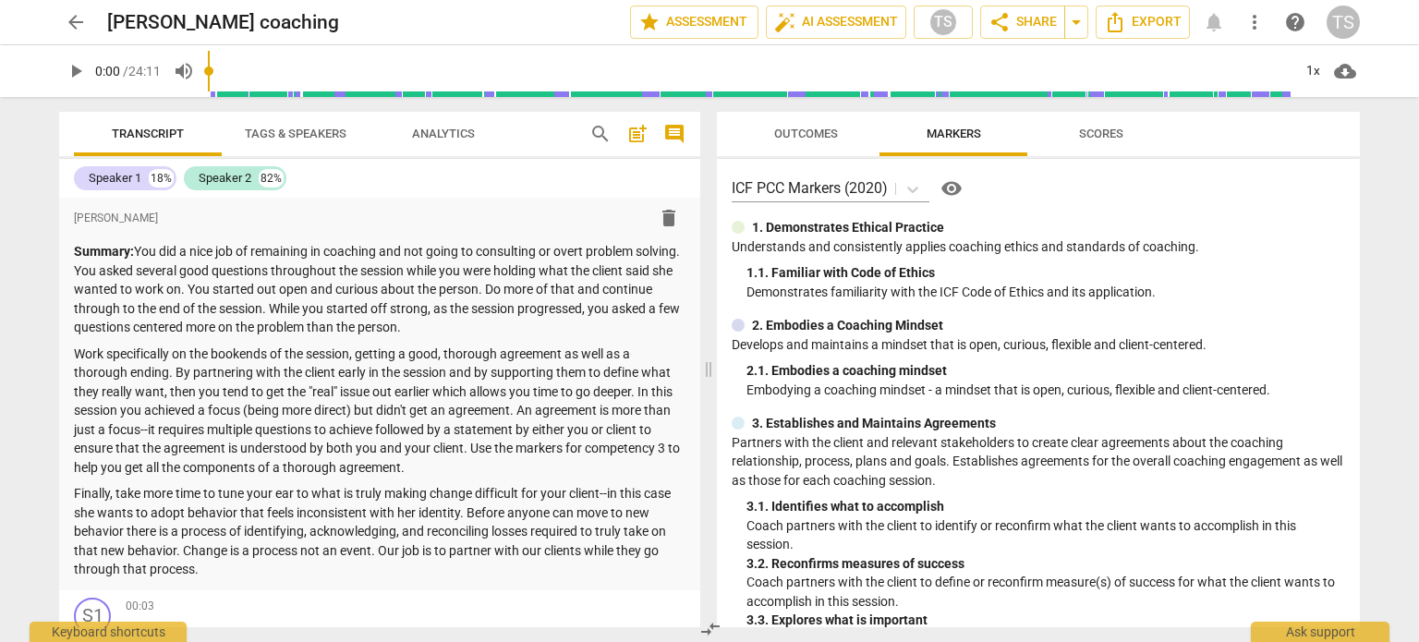
click at [584, 185] on div "Speaker 1 18% Speaker 2 82%" at bounding box center [380, 178] width 612 height 31
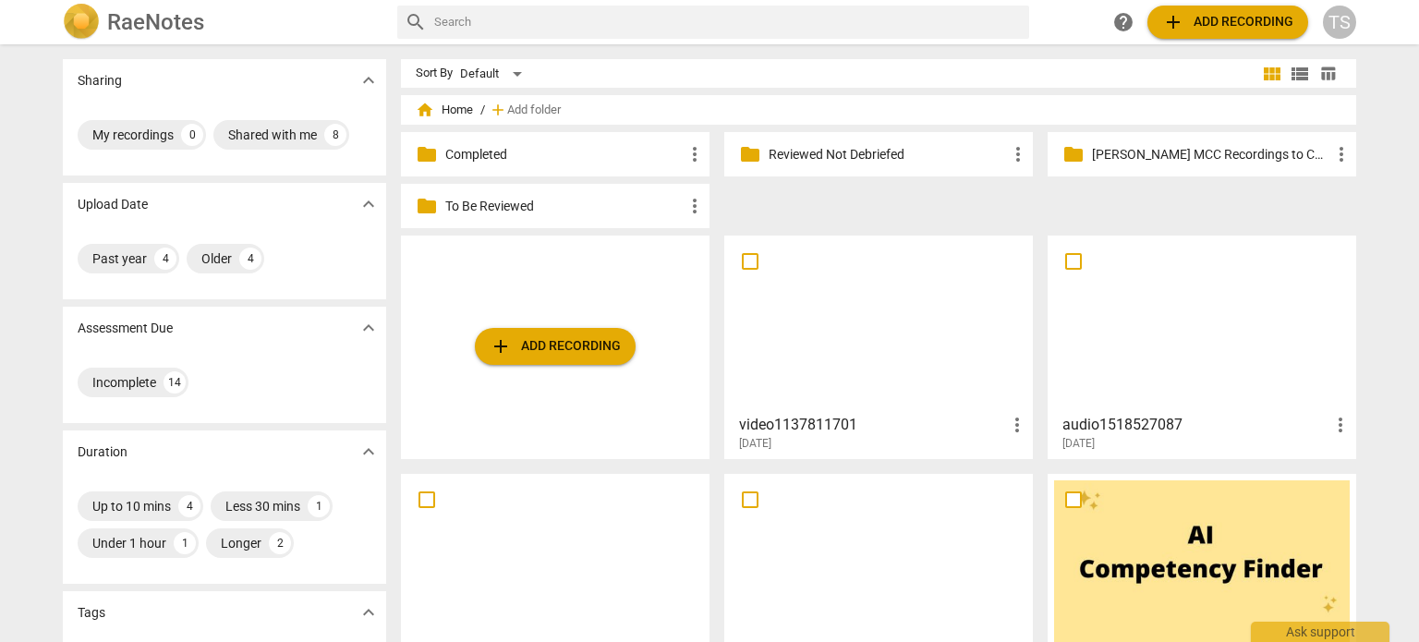
drag, startPoint x: 573, startPoint y: 206, endPoint x: 477, endPoint y: 210, distance: 96.2
click at [477, 210] on p "To Be Reviewed" at bounding box center [564, 206] width 238 height 19
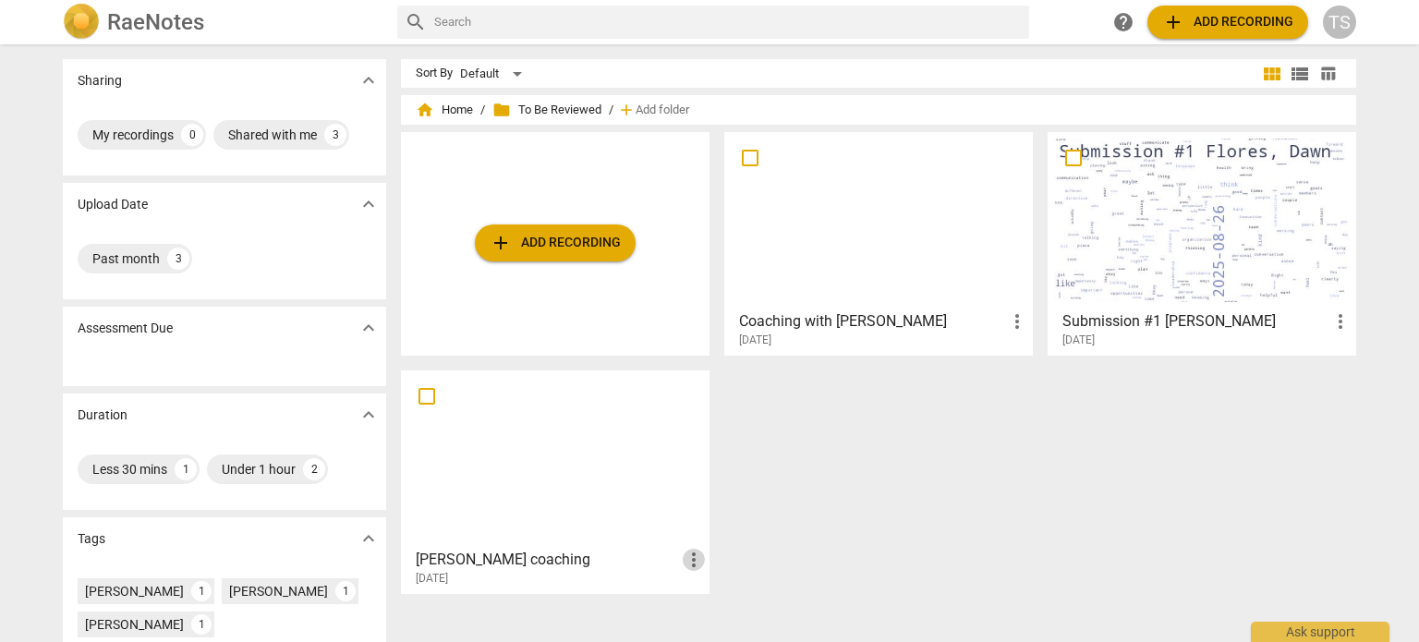
click at [689, 561] on span "more_vert" at bounding box center [694, 560] width 22 height 22
click at [700, 557] on li "Move" at bounding box center [715, 553] width 70 height 44
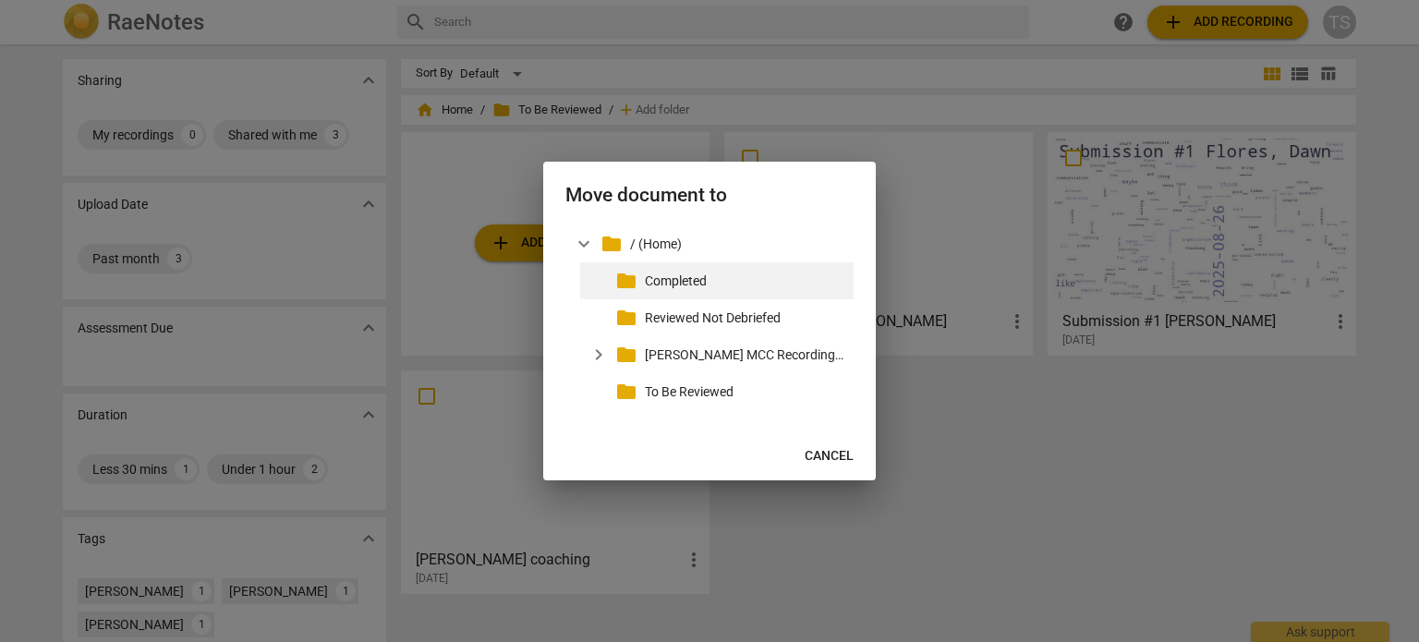
click at [675, 276] on p "Completed" at bounding box center [745, 281] width 201 height 19
